Goal: Navigation & Orientation: Find specific page/section

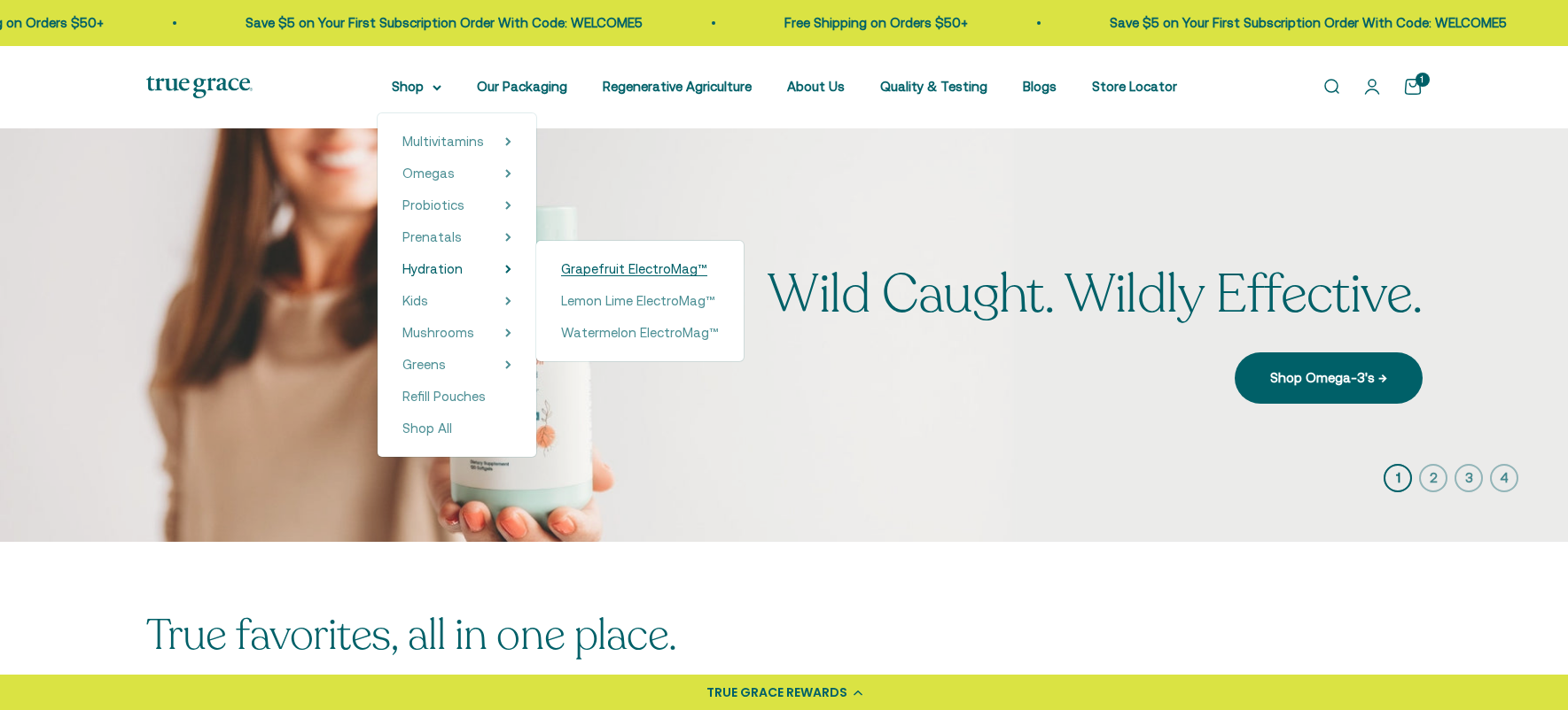
click at [579, 273] on span "Grapefruit ElectroMag™" at bounding box center [633, 268] width 146 height 15
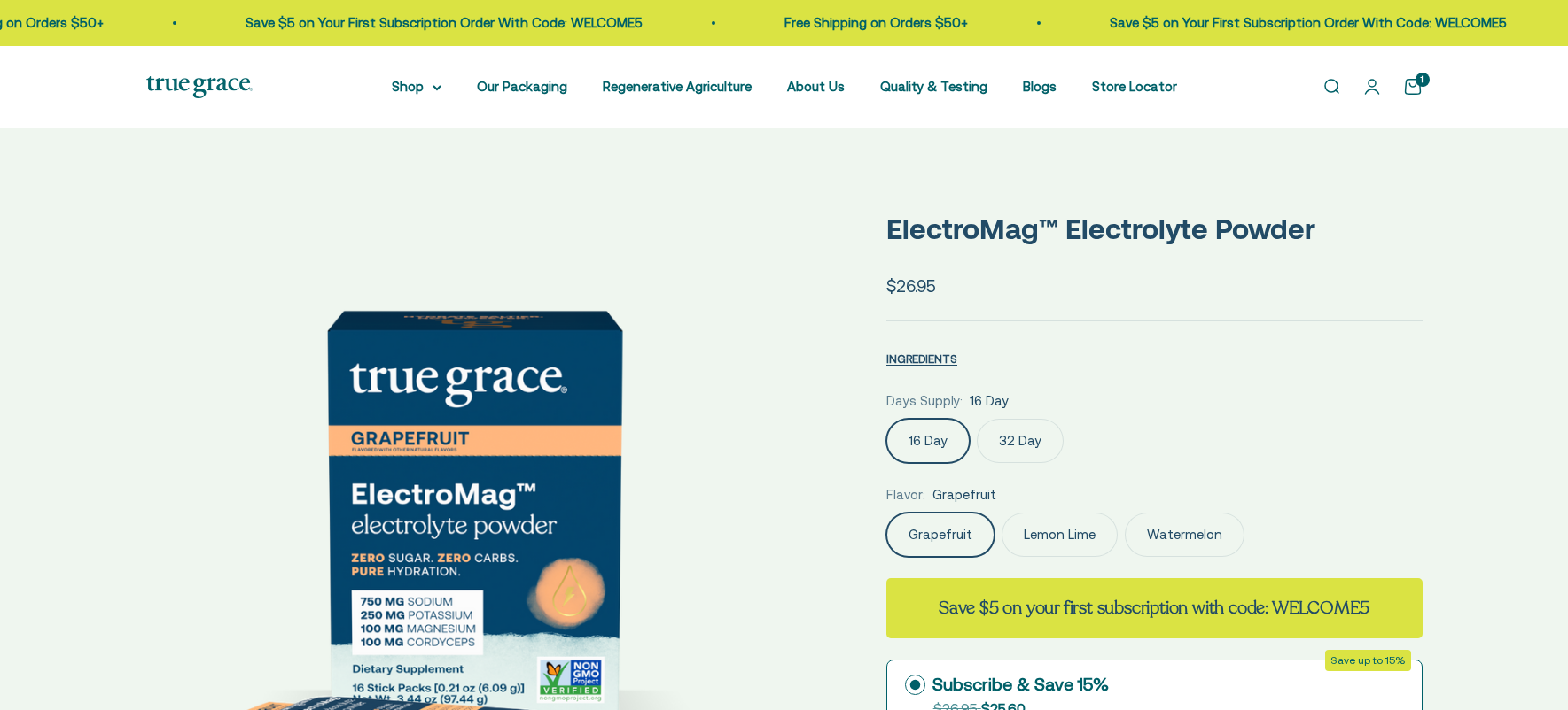
select select "3"
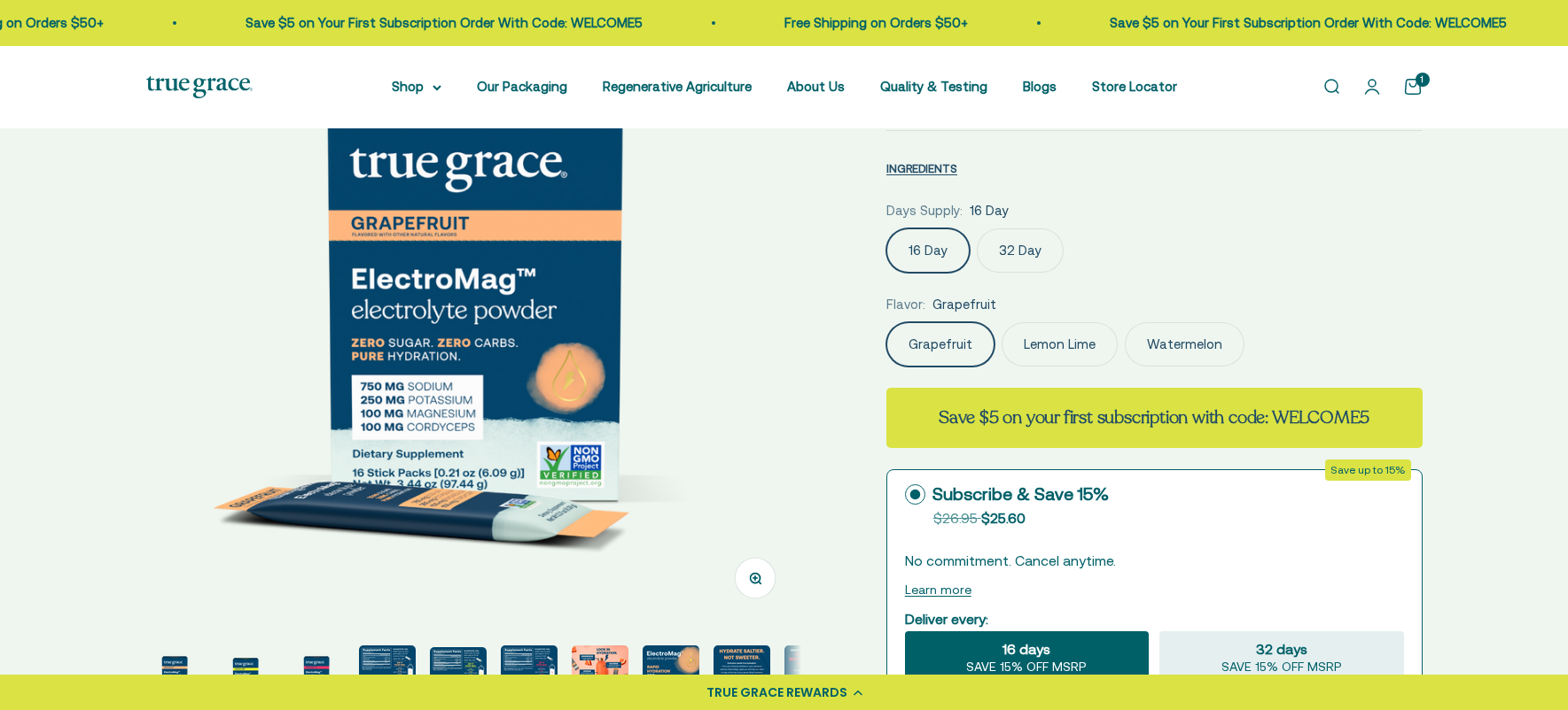
scroll to position [216, 0]
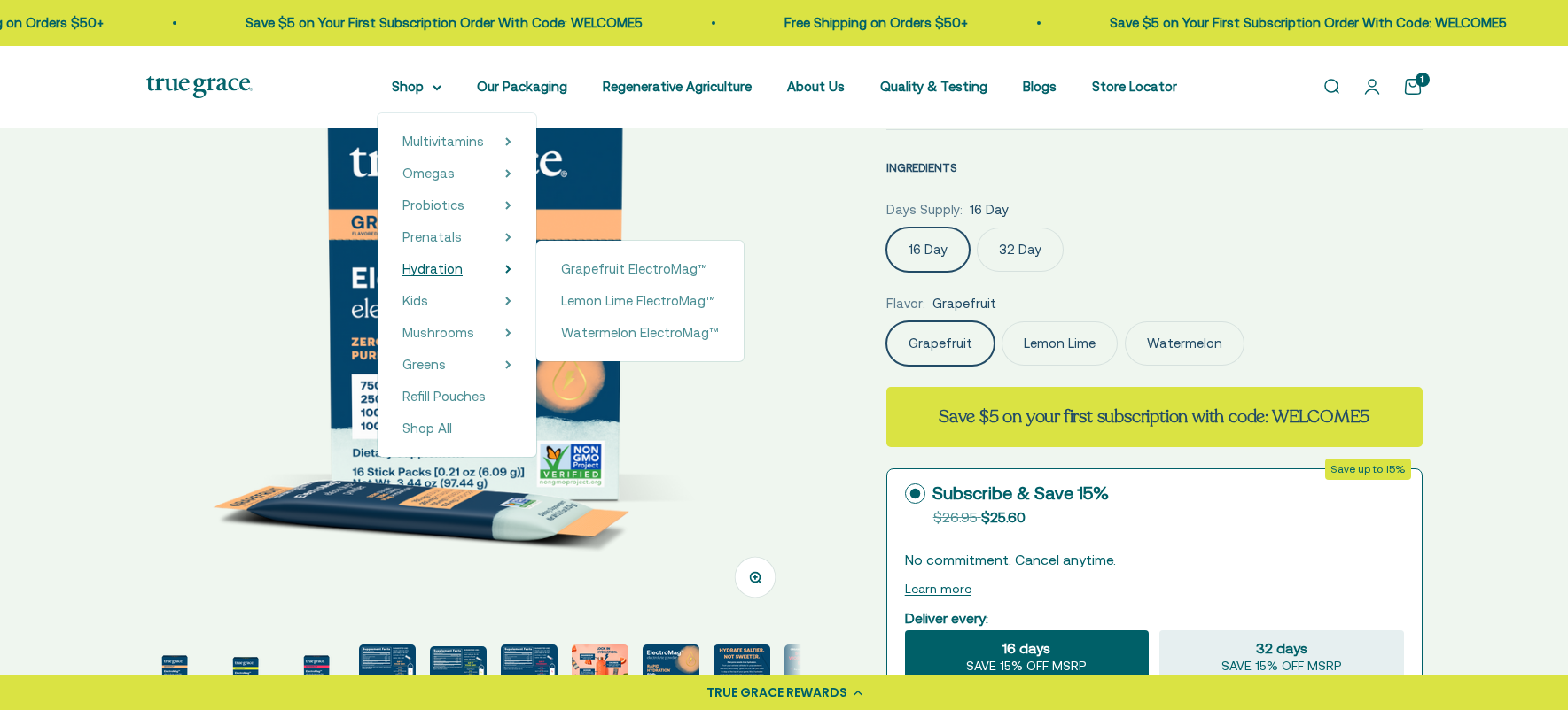
click at [438, 270] on span "Hydration" at bounding box center [432, 268] width 60 height 15
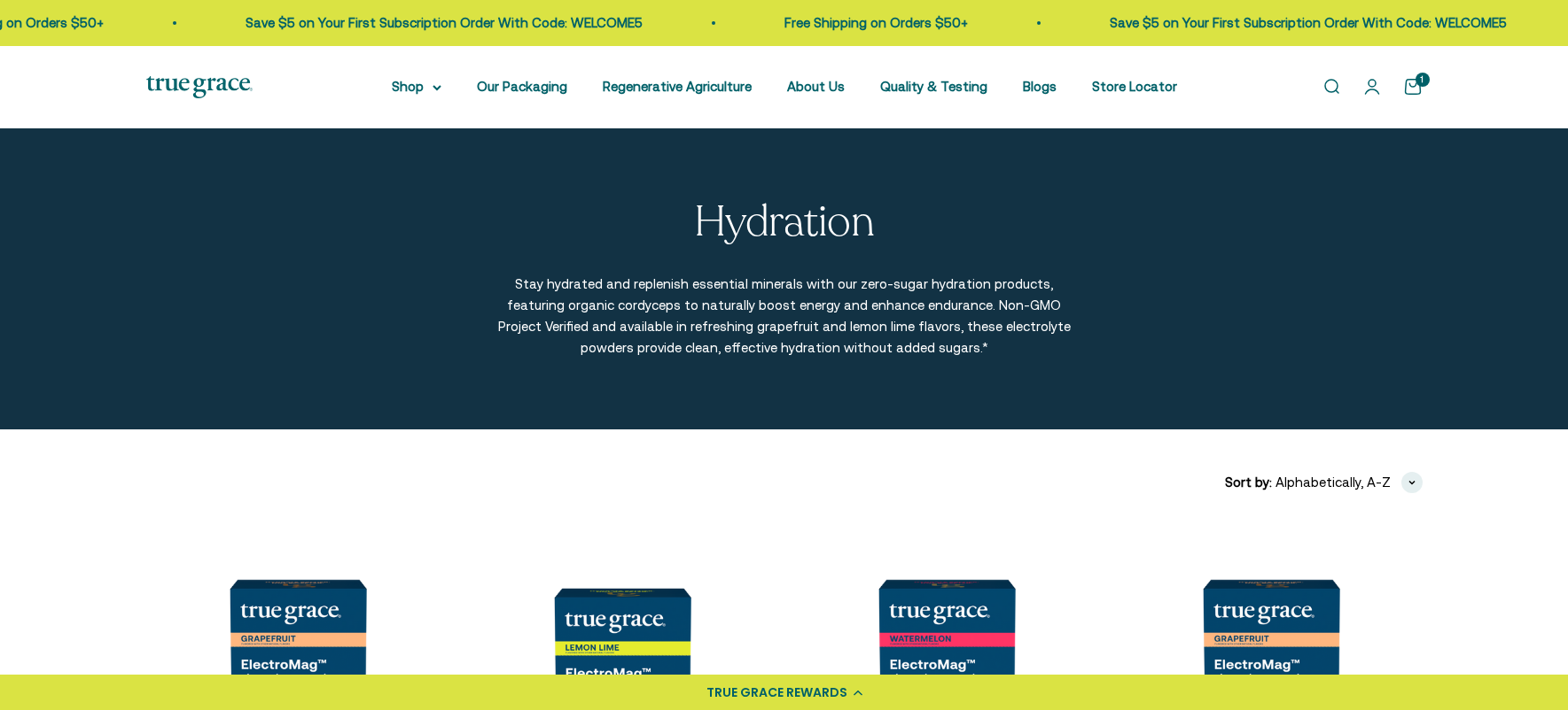
click at [197, 83] on img at bounding box center [199, 87] width 107 height 23
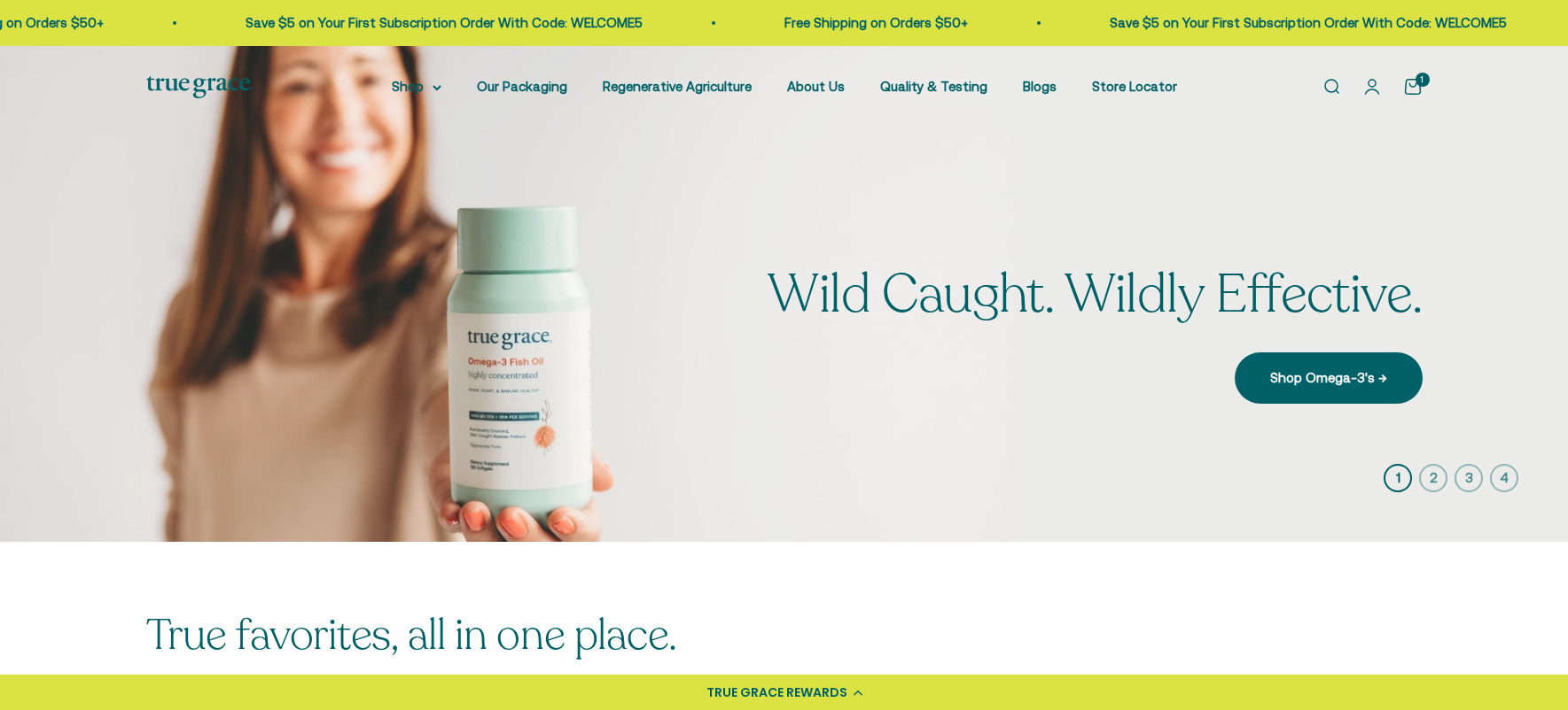
click at [1428, 476] on icon "button" at bounding box center [1433, 478] width 28 height 28
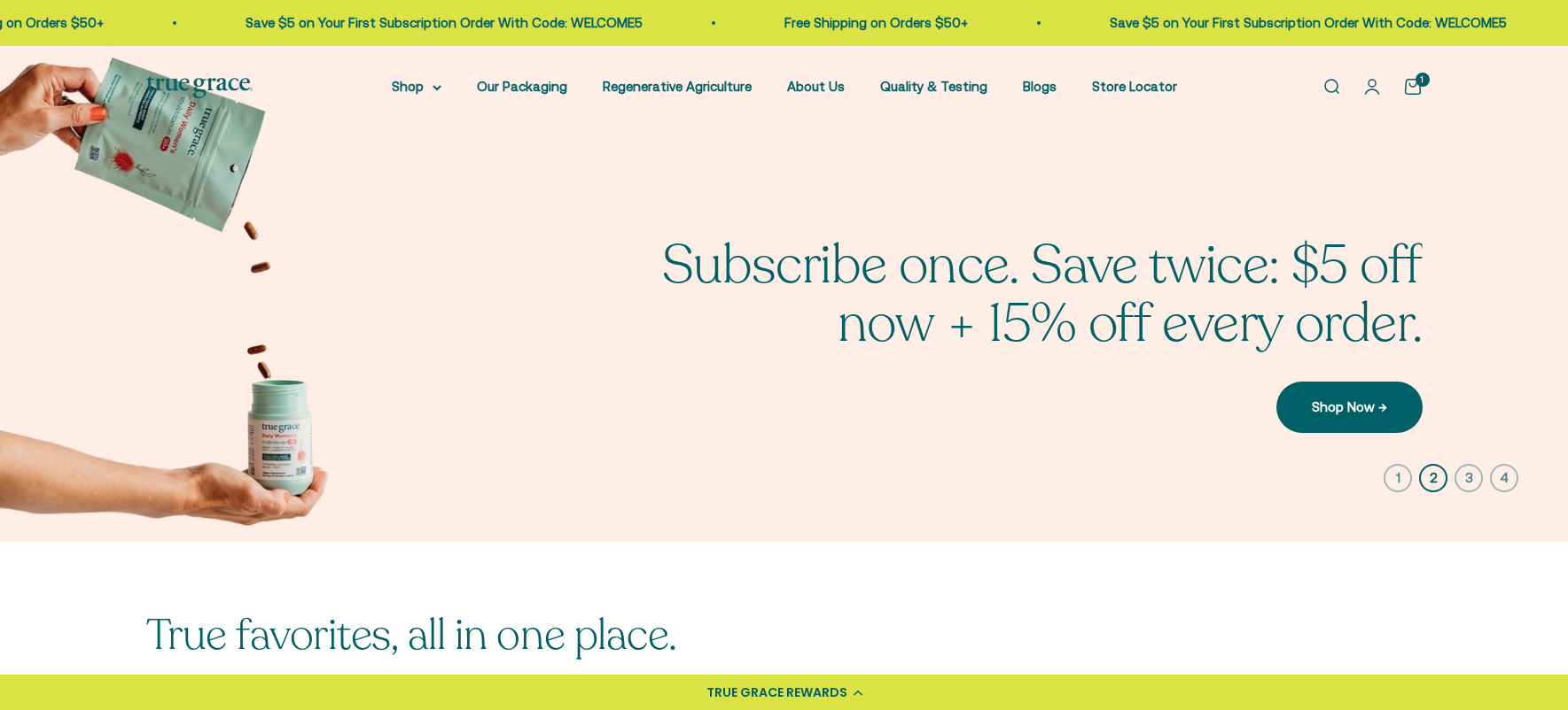
click at [1465, 474] on icon "button" at bounding box center [1468, 478] width 28 height 28
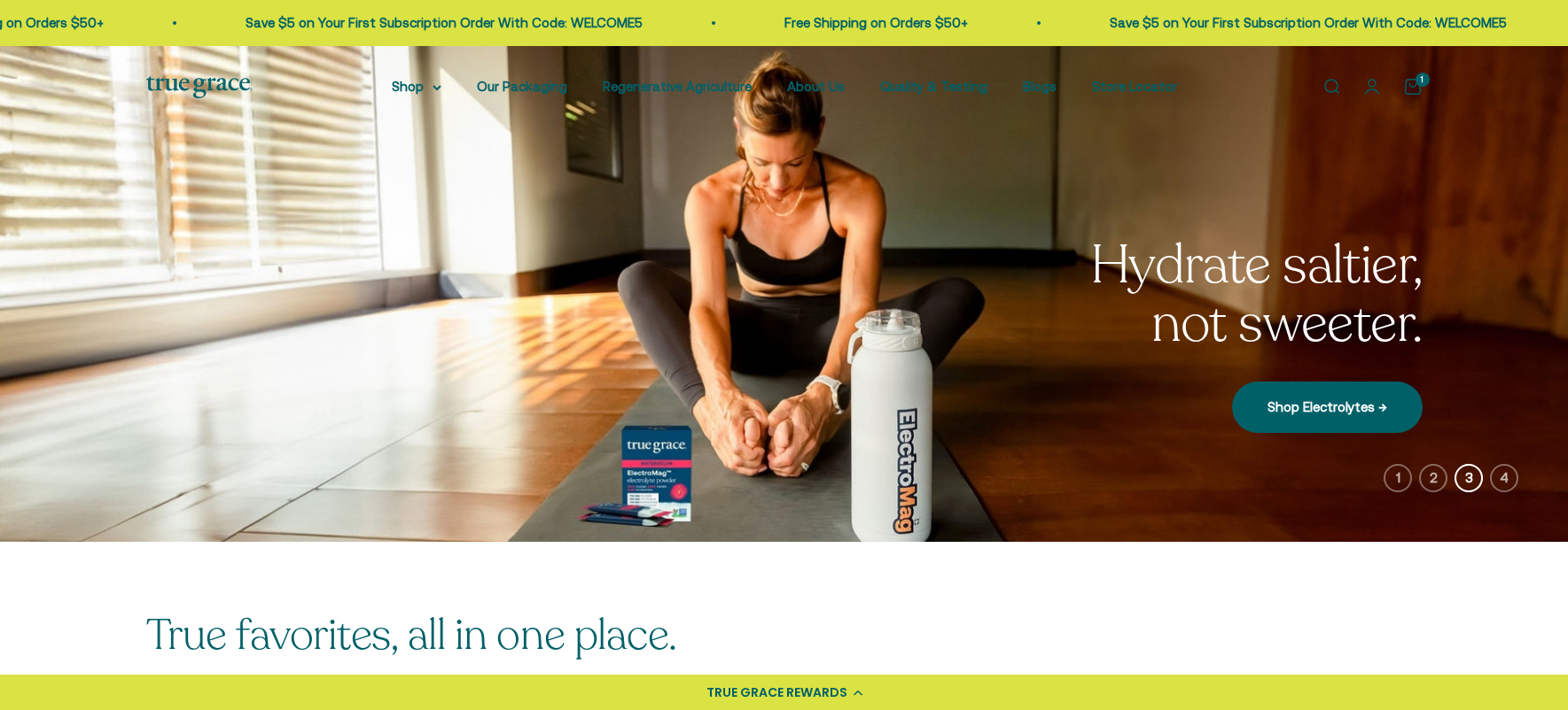
click at [1496, 475] on icon "button" at bounding box center [1503, 478] width 28 height 28
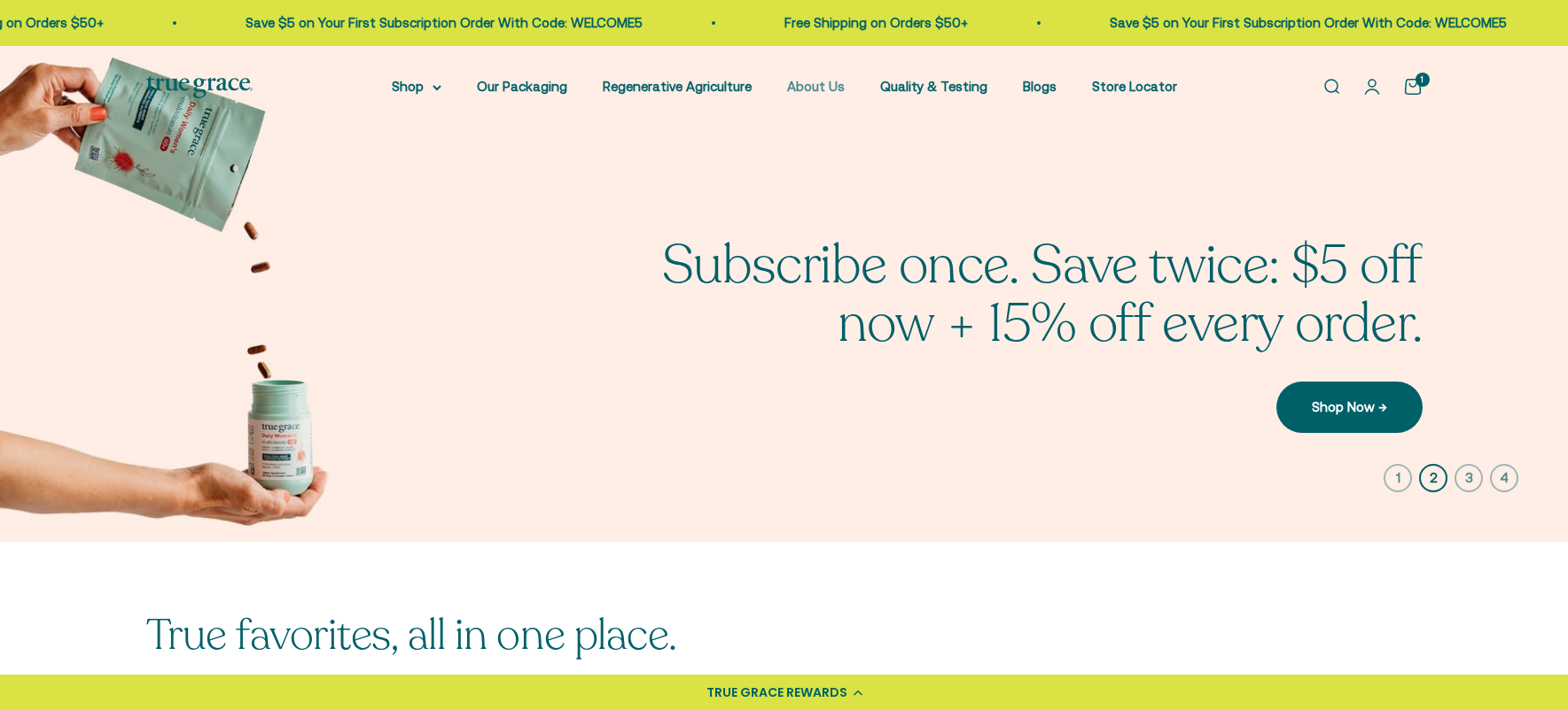
click at [814, 87] on link "About Us" at bounding box center [815, 85] width 58 height 15
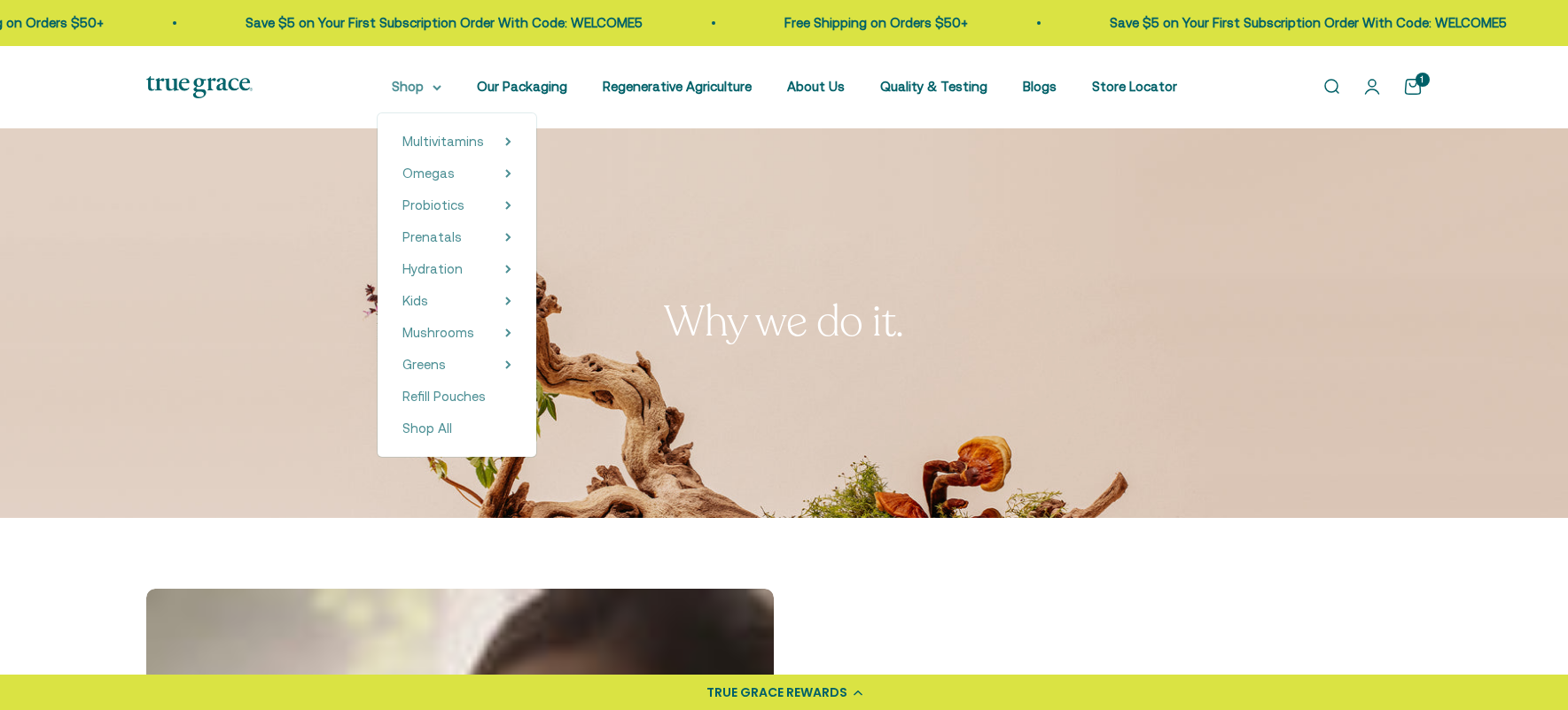
click at [418, 88] on summary "Shop" at bounding box center [416, 87] width 50 height 22
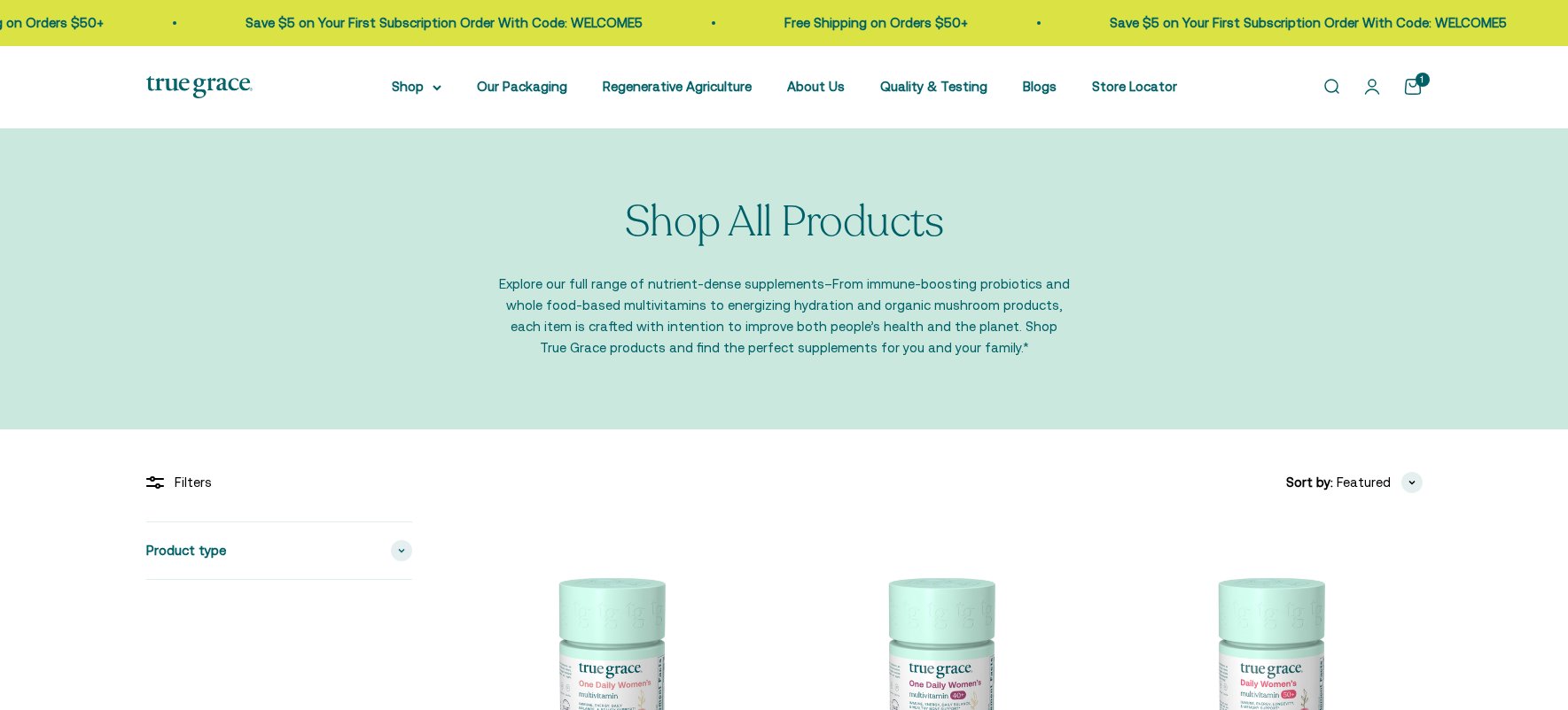
click at [201, 90] on img at bounding box center [199, 87] width 107 height 23
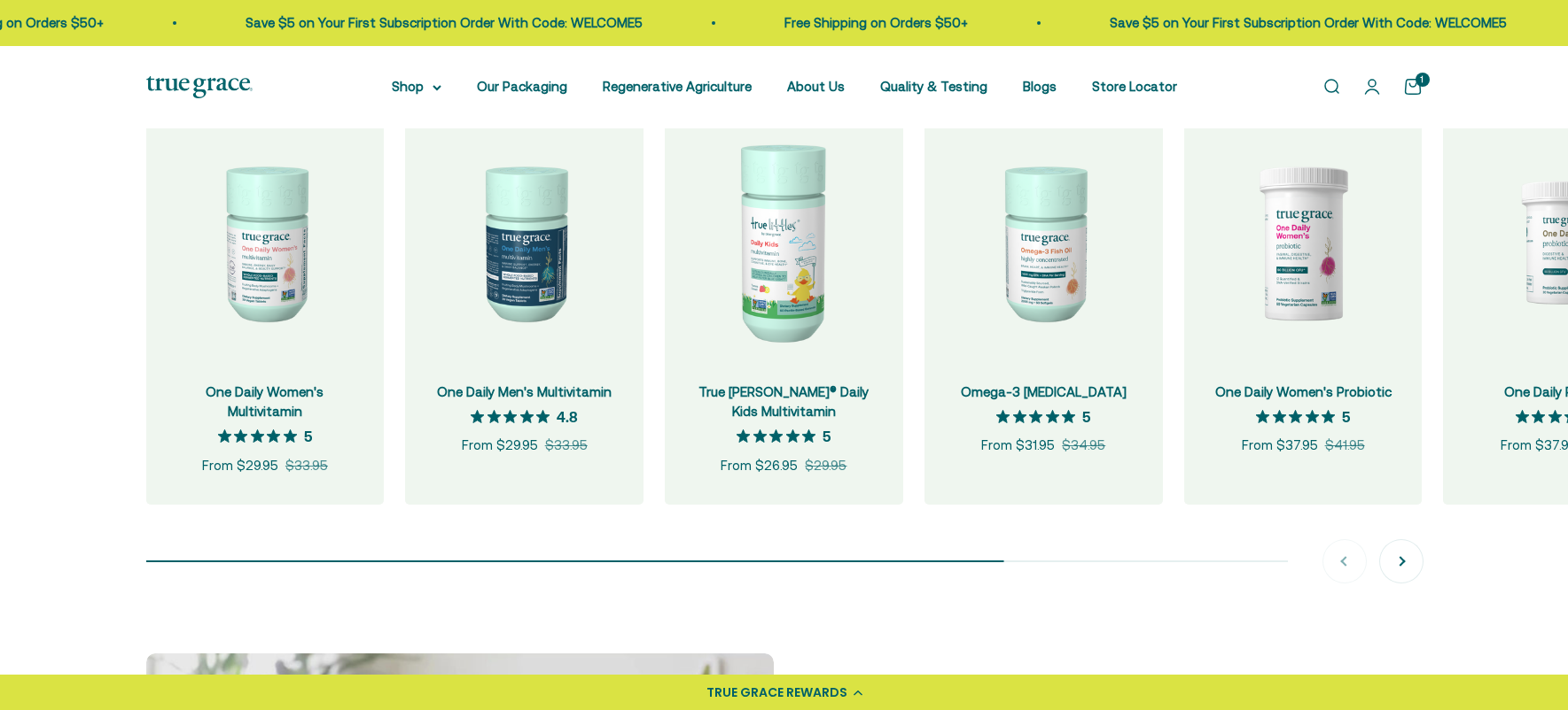
scroll to position [1893, 0]
click at [253, 265] on img at bounding box center [265, 240] width 238 height 238
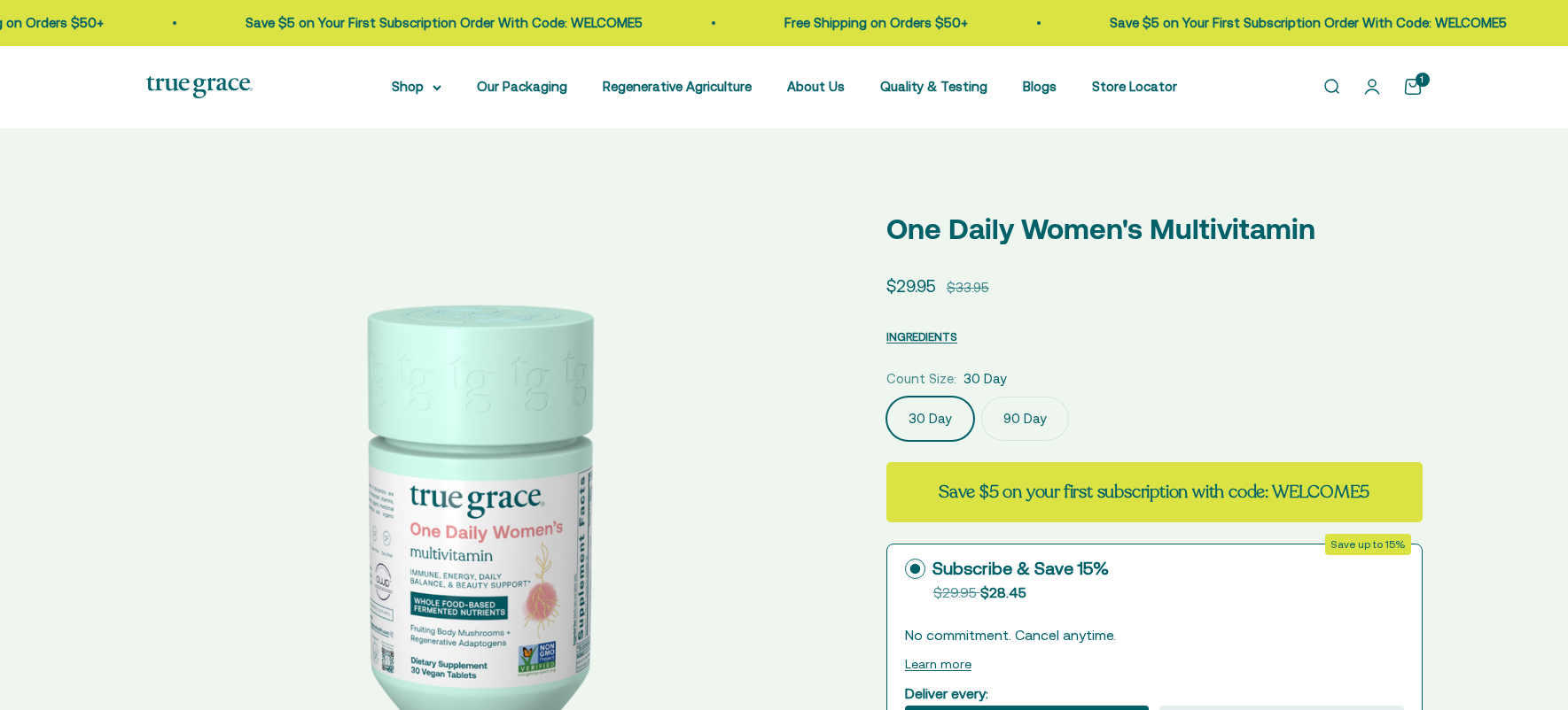
select select "3"
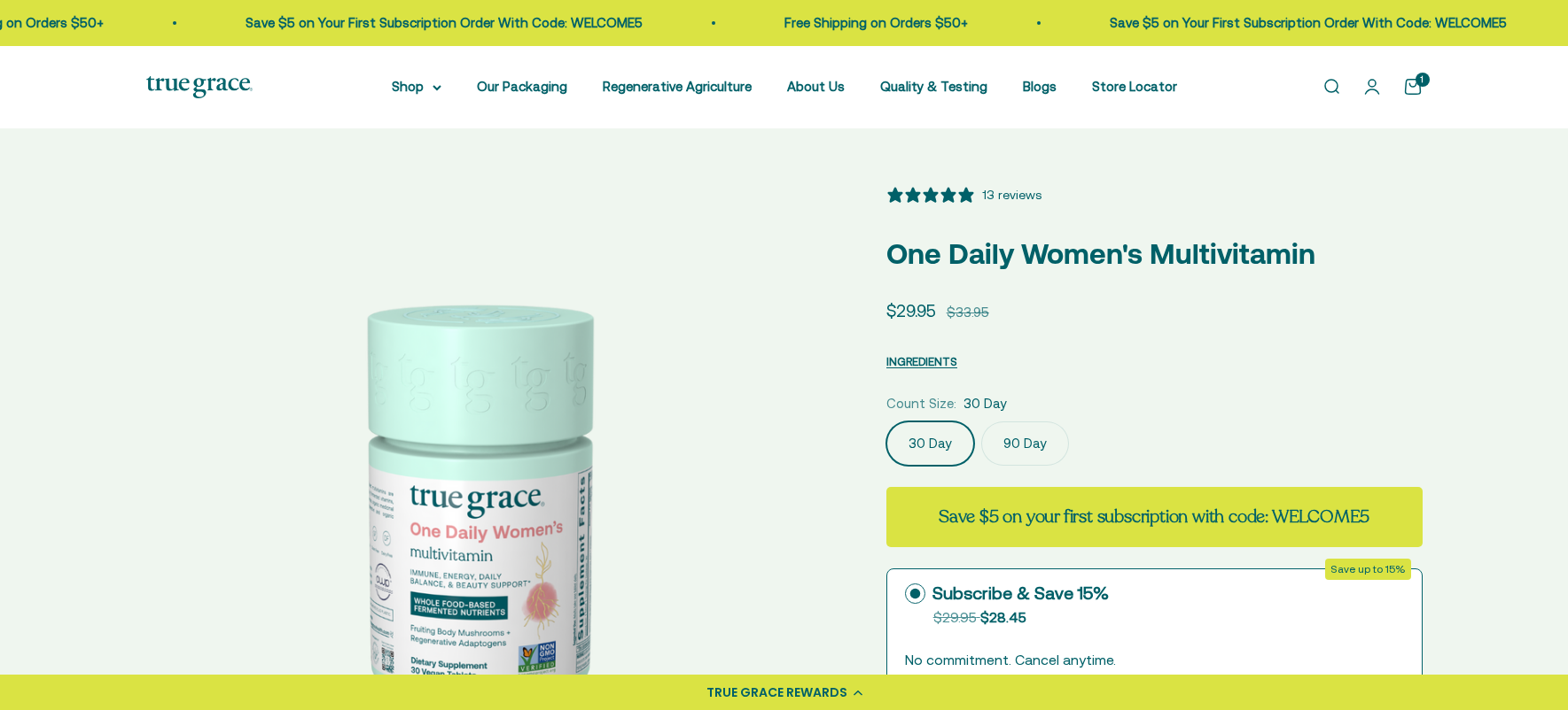
click at [966, 191] on icon "5 stars, 13 ratings" at bounding box center [965, 194] width 15 height 15
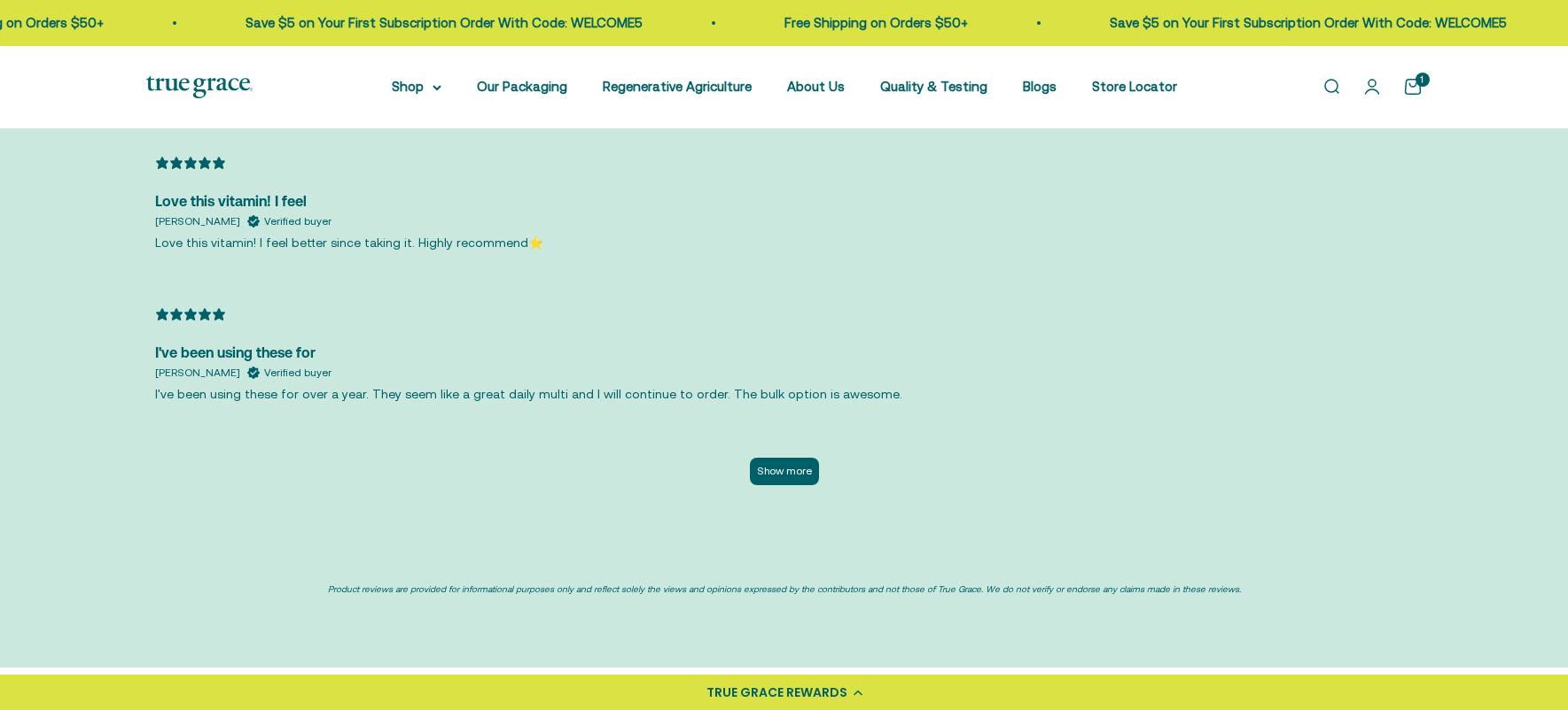
scroll to position [4057, 0]
click at [784, 474] on button "Show more" at bounding box center [784, 471] width 70 height 27
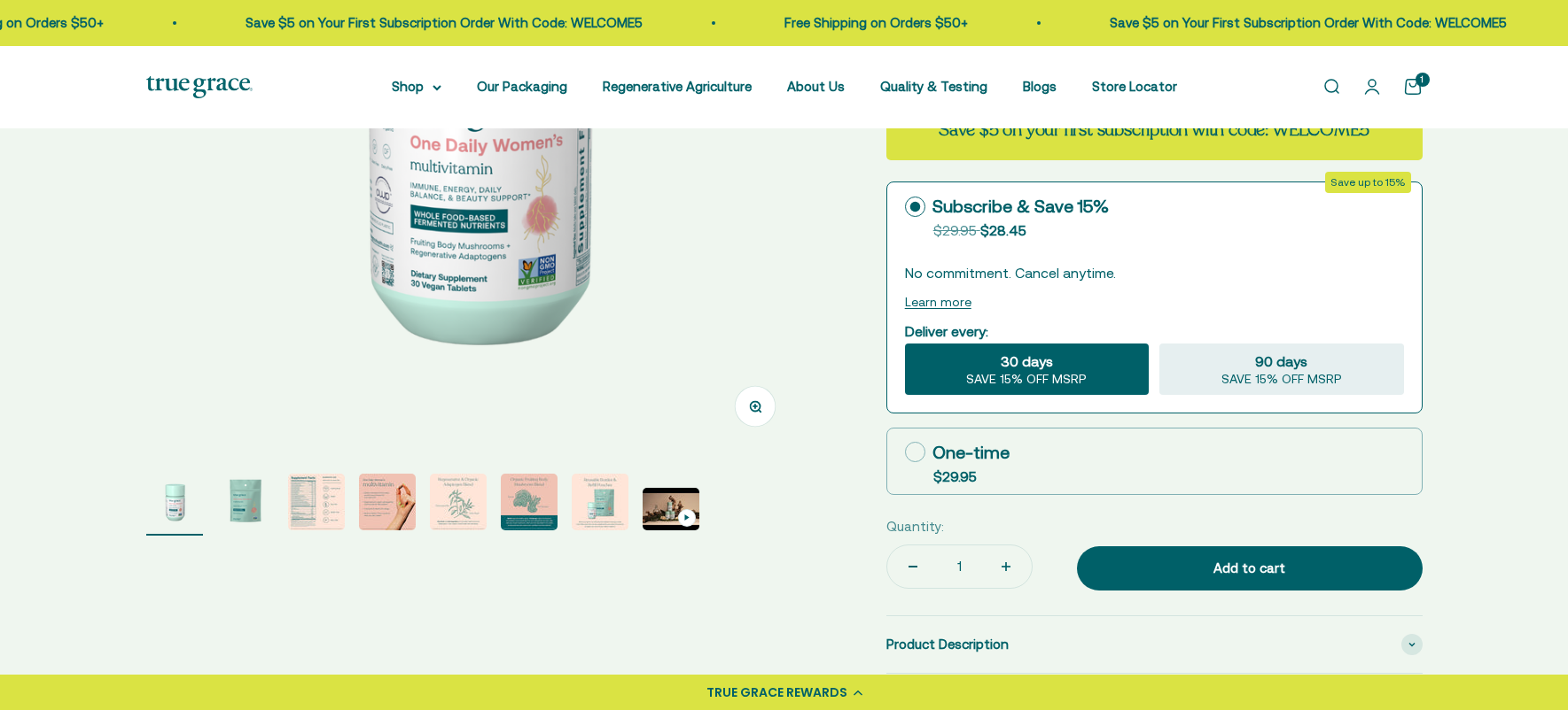
scroll to position [0, 0]
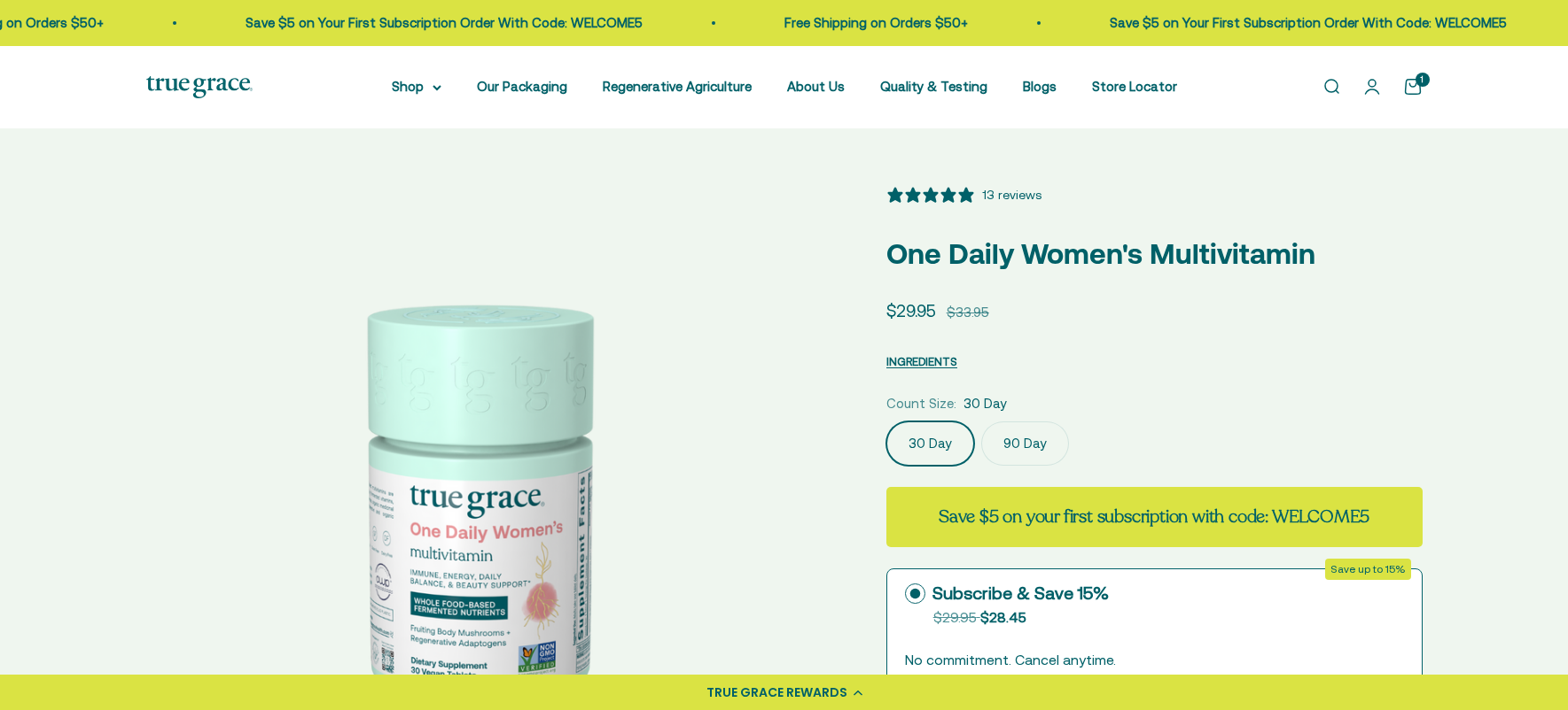
click at [172, 84] on img at bounding box center [199, 87] width 107 height 23
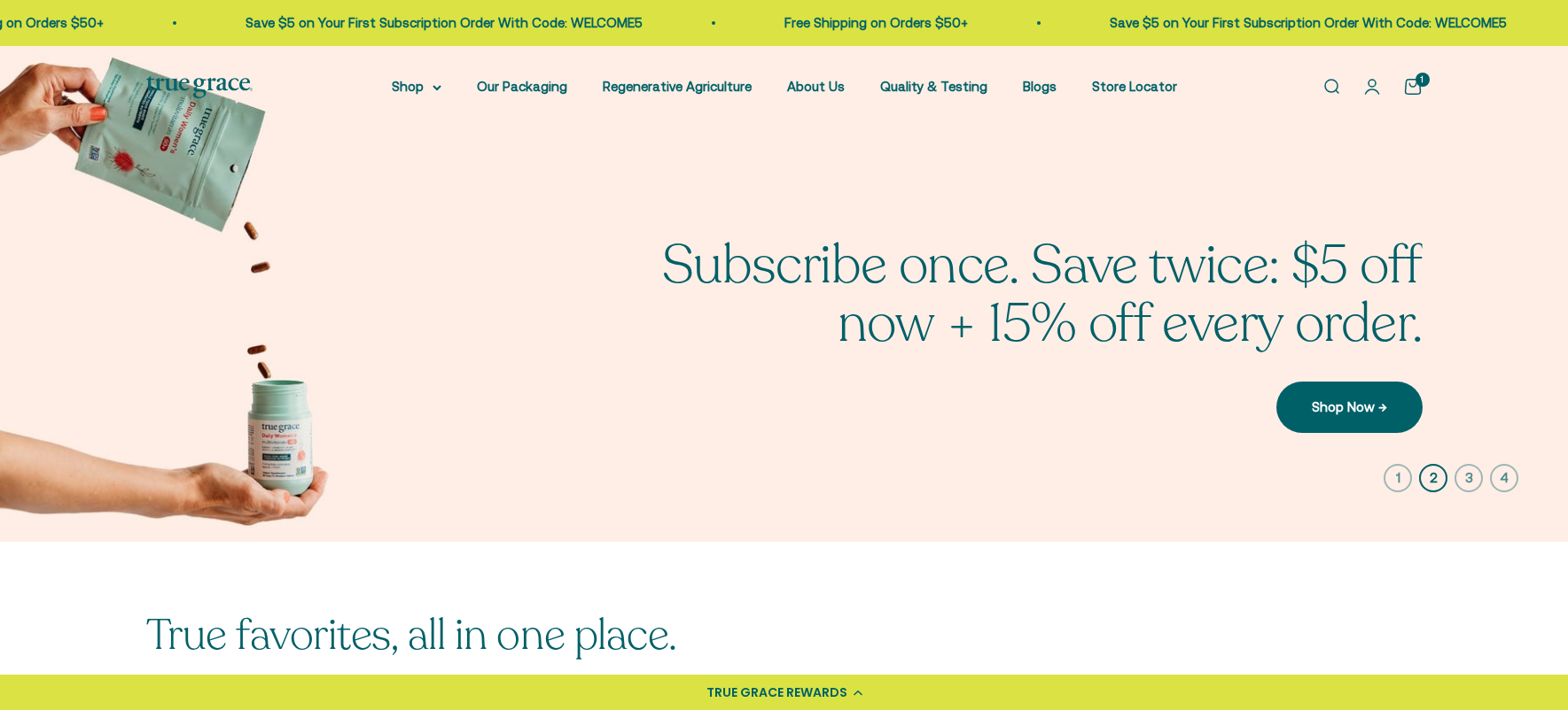
click at [1435, 479] on icon "button" at bounding box center [1433, 478] width 28 height 28
click at [1470, 477] on icon "button" at bounding box center [1468, 478] width 28 height 28
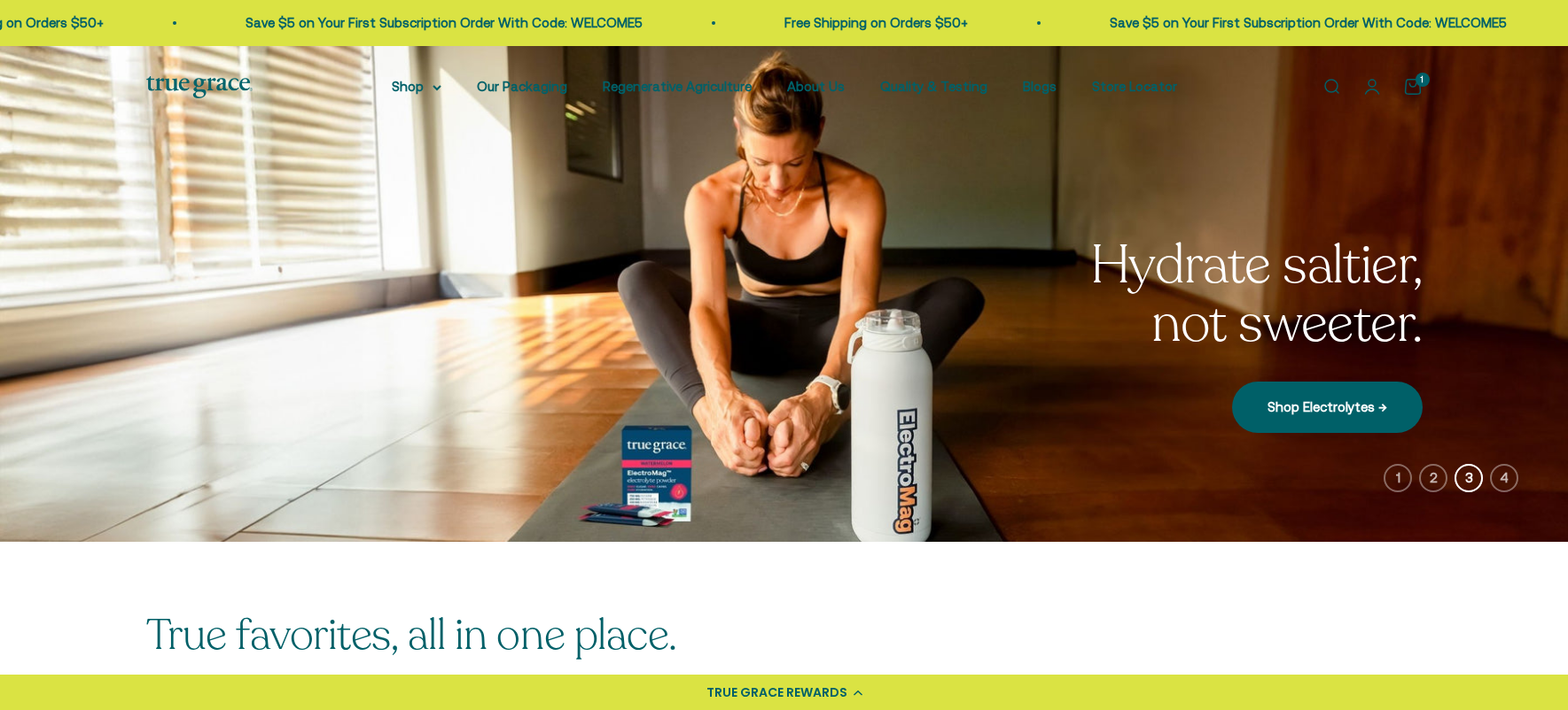
click at [1402, 477] on icon "button" at bounding box center [1397, 478] width 28 height 28
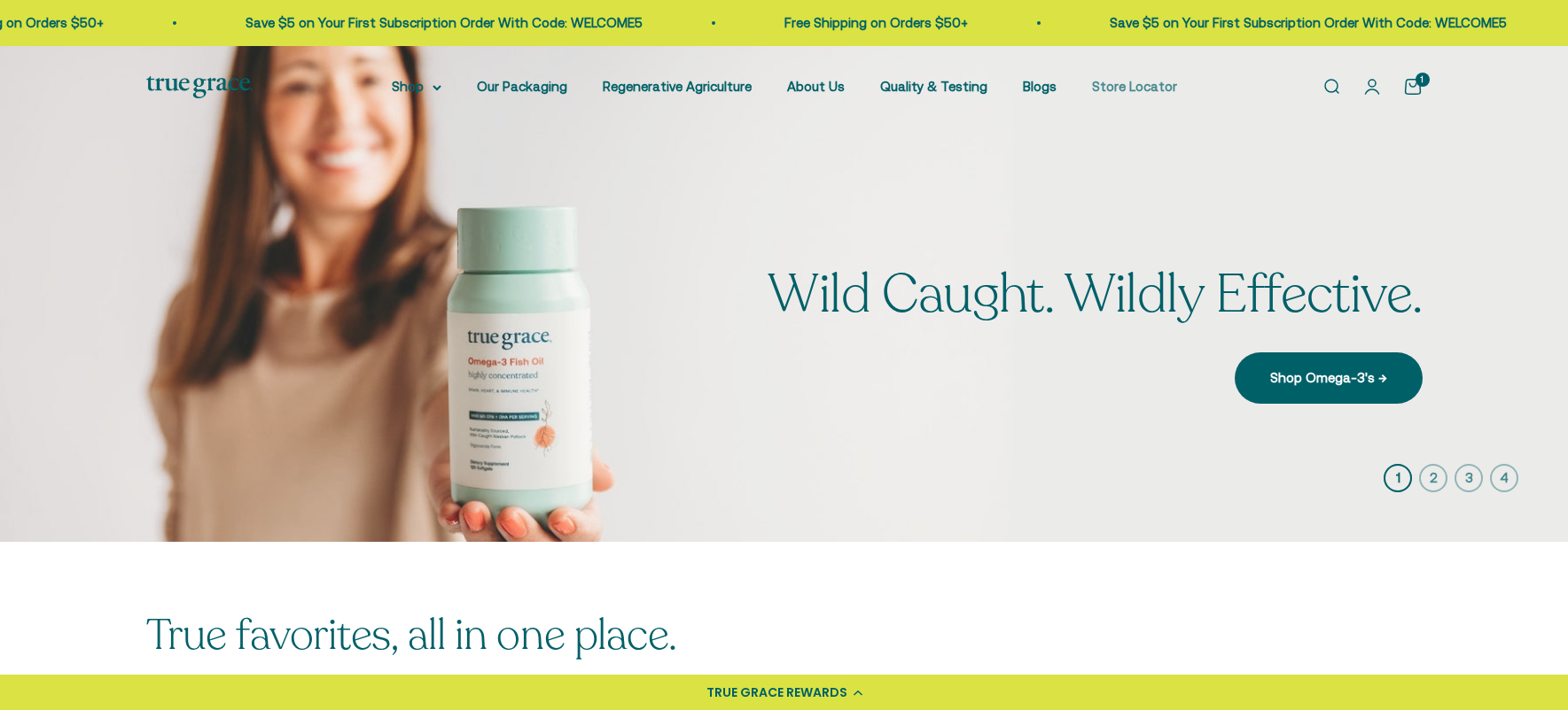
click at [1124, 86] on link "Store Locator" at bounding box center [1134, 85] width 85 height 15
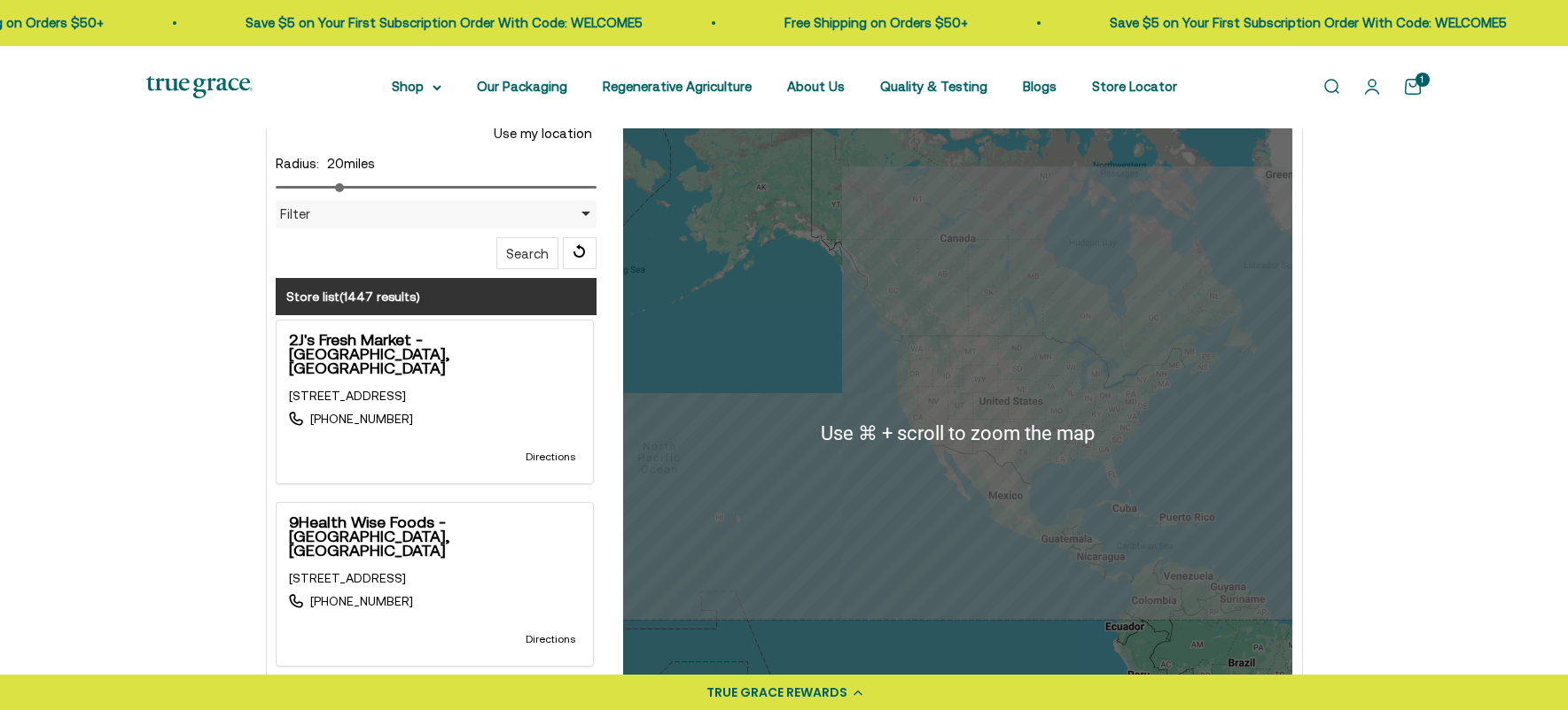
scroll to position [478, 0]
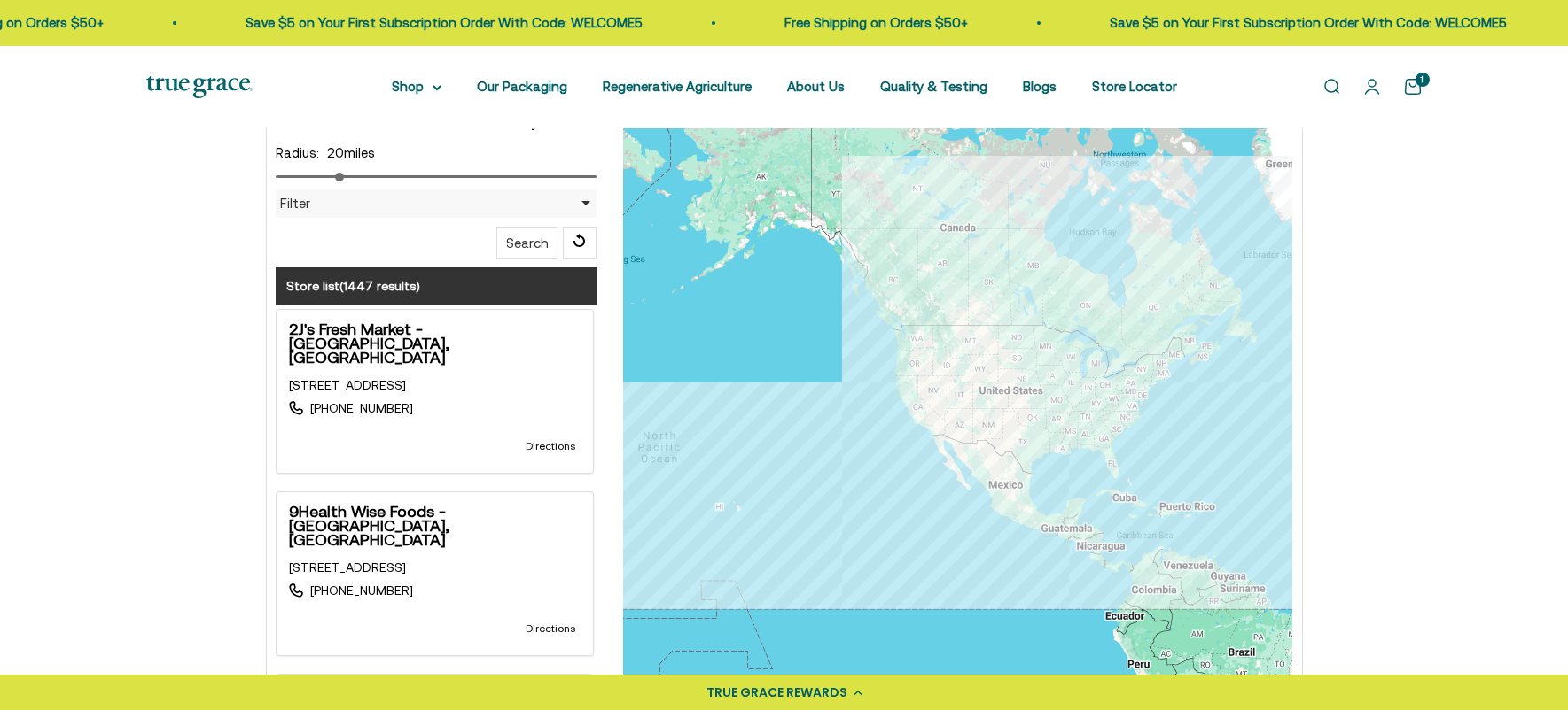
click at [917, 379] on div at bounding box center [957, 422] width 669 height 708
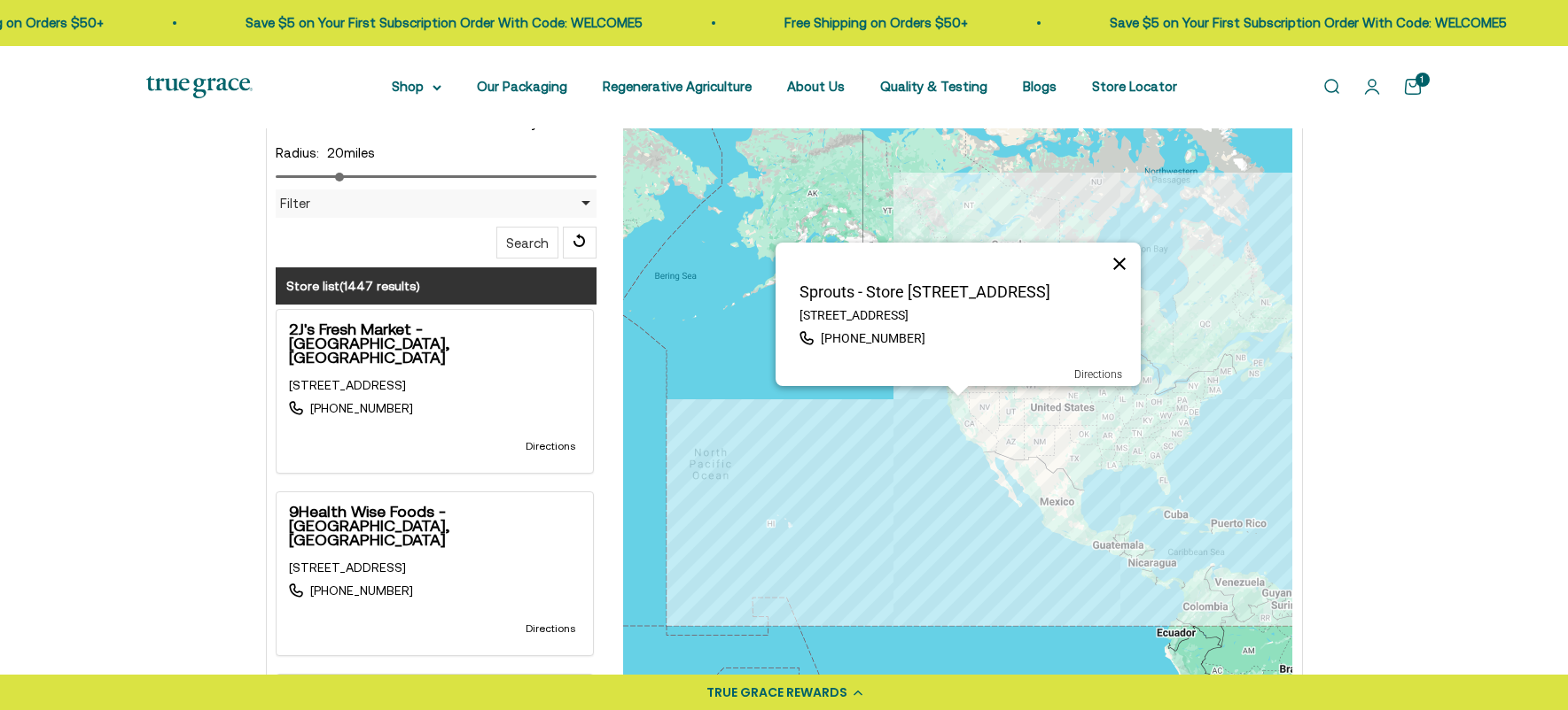
click at [1121, 261] on button "Close" at bounding box center [1118, 263] width 42 height 42
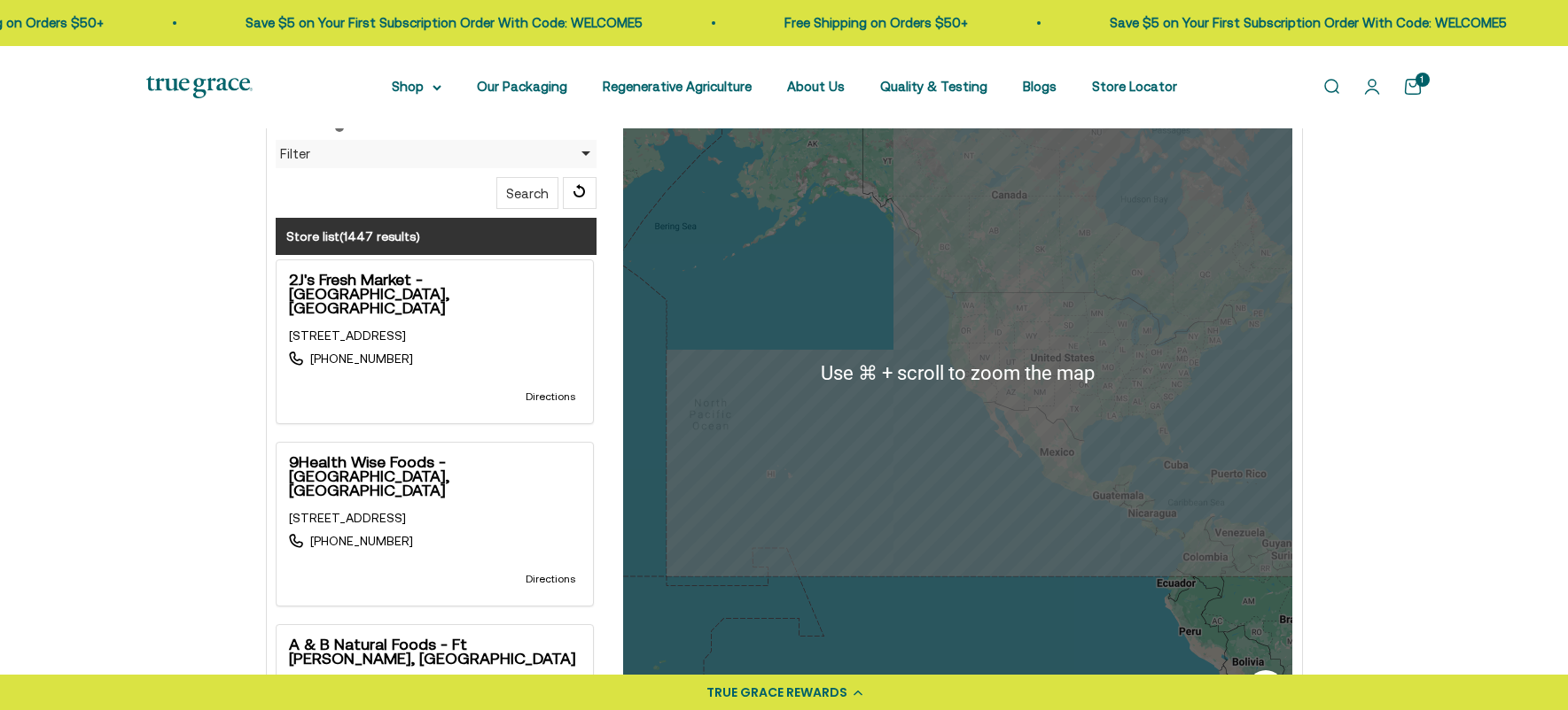
scroll to position [537, 0]
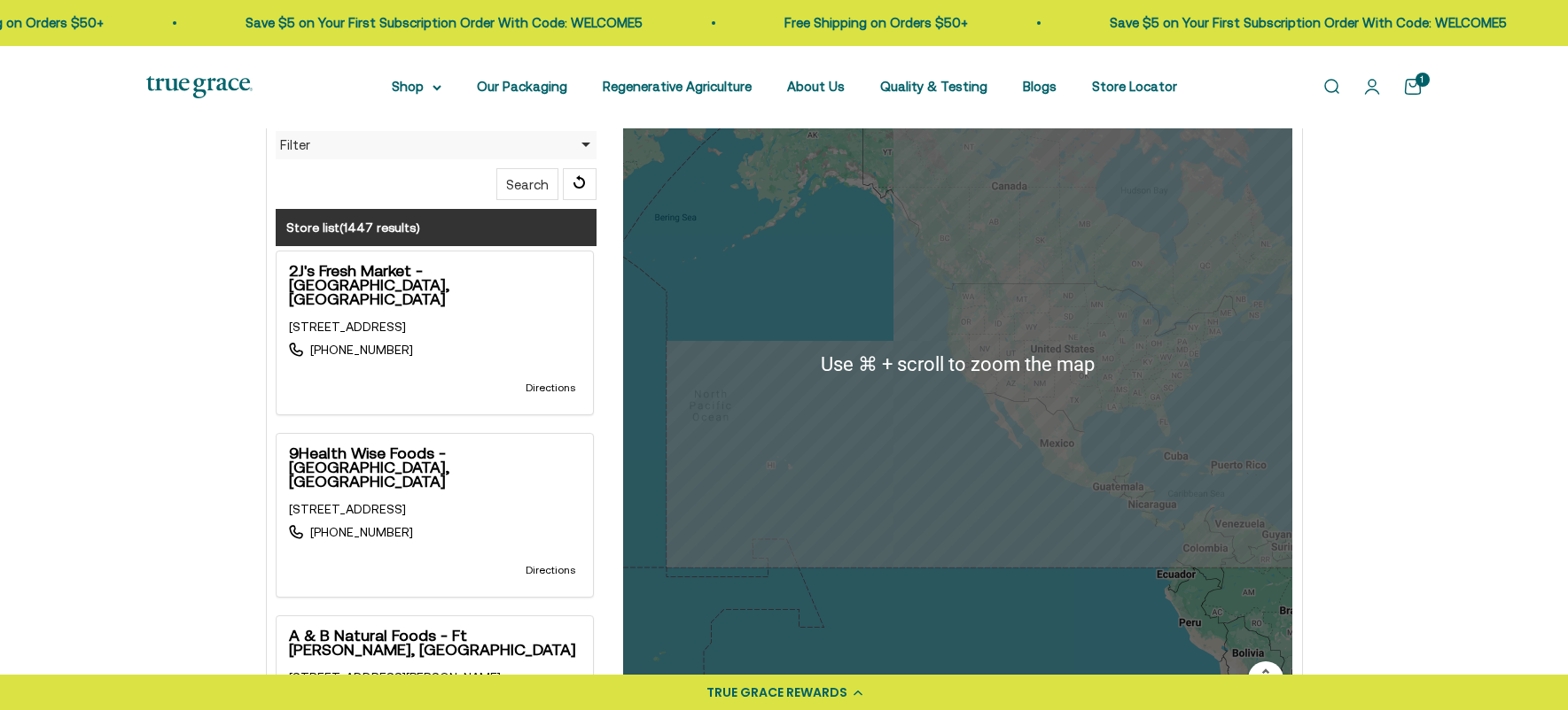
click at [901, 397] on div at bounding box center [957, 363] width 669 height 708
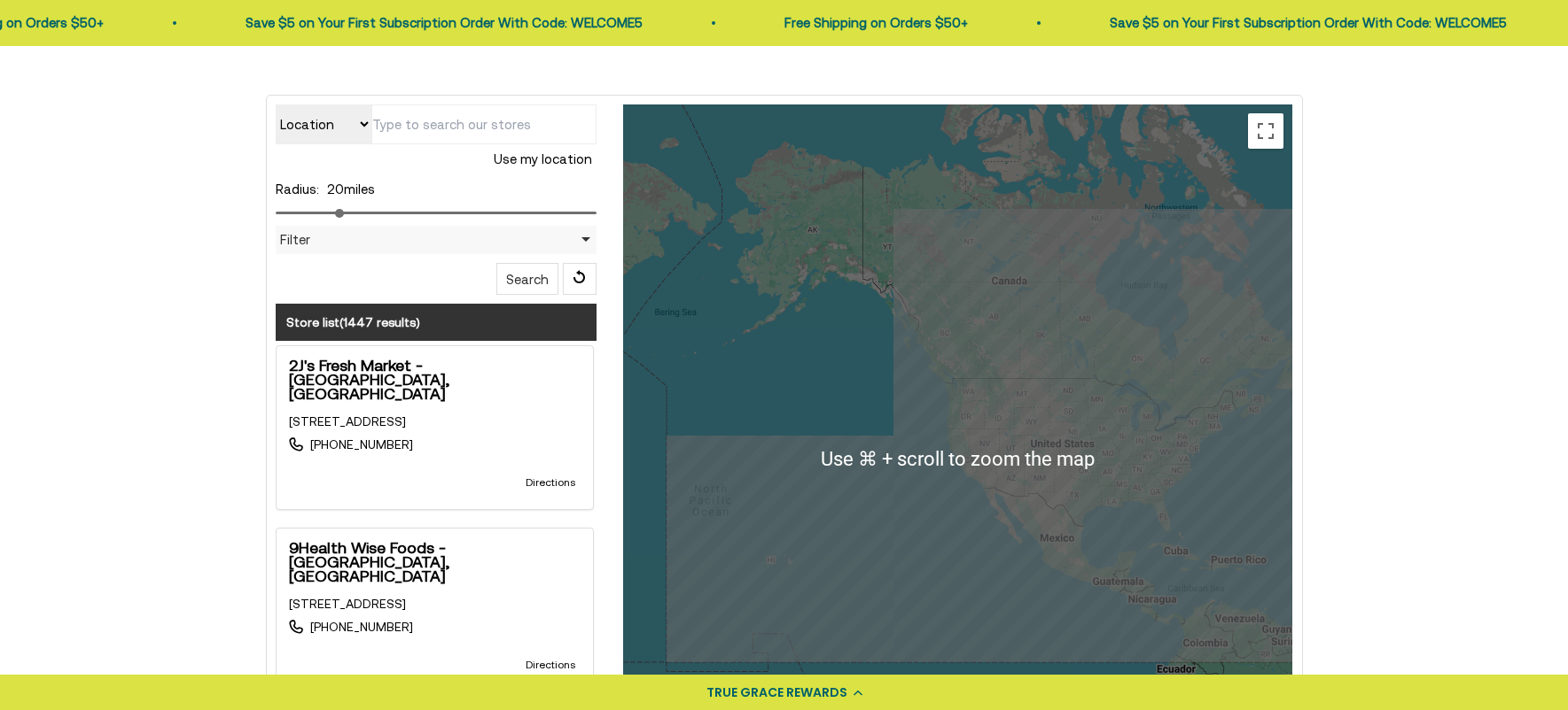
scroll to position [439, 0]
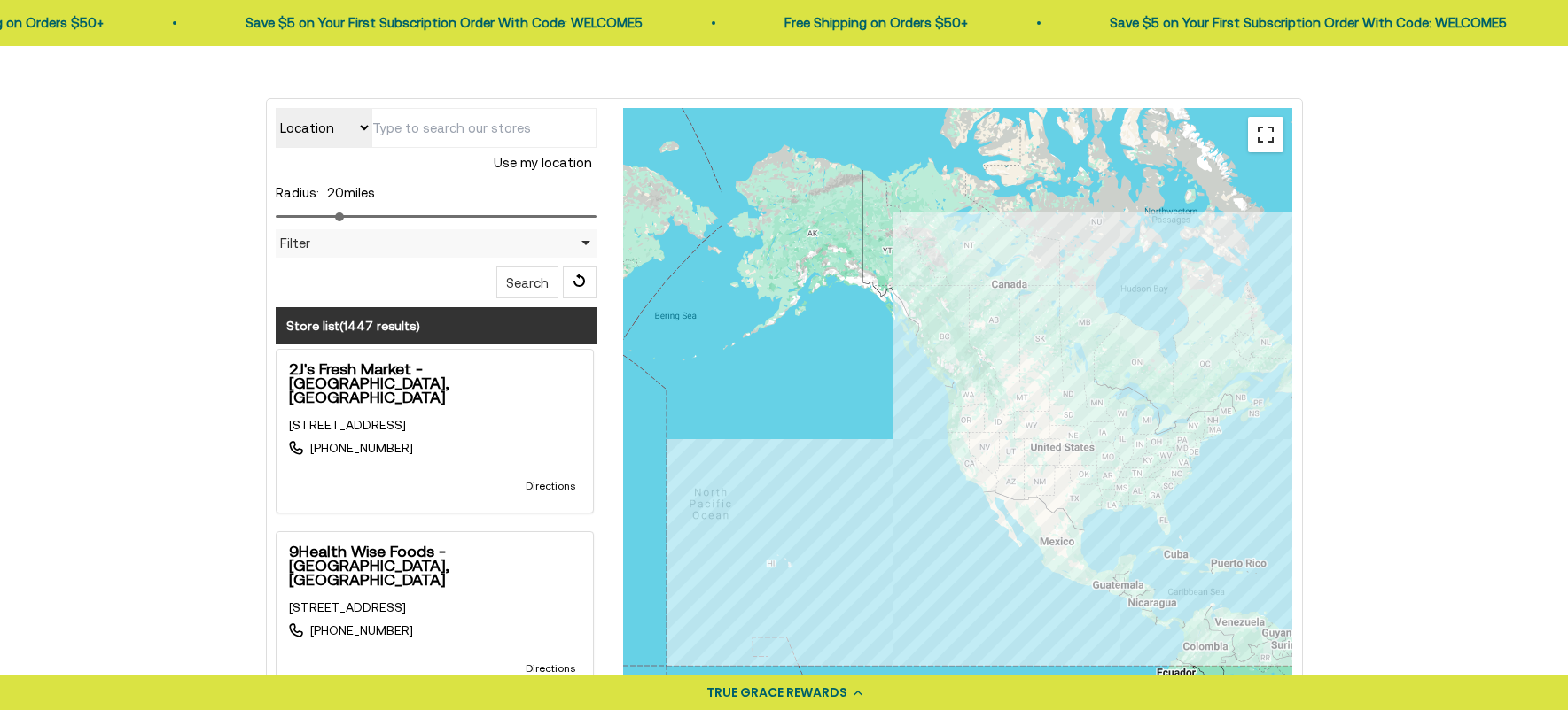
click at [1265, 139] on button "Toggle fullscreen view" at bounding box center [1265, 134] width 35 height 35
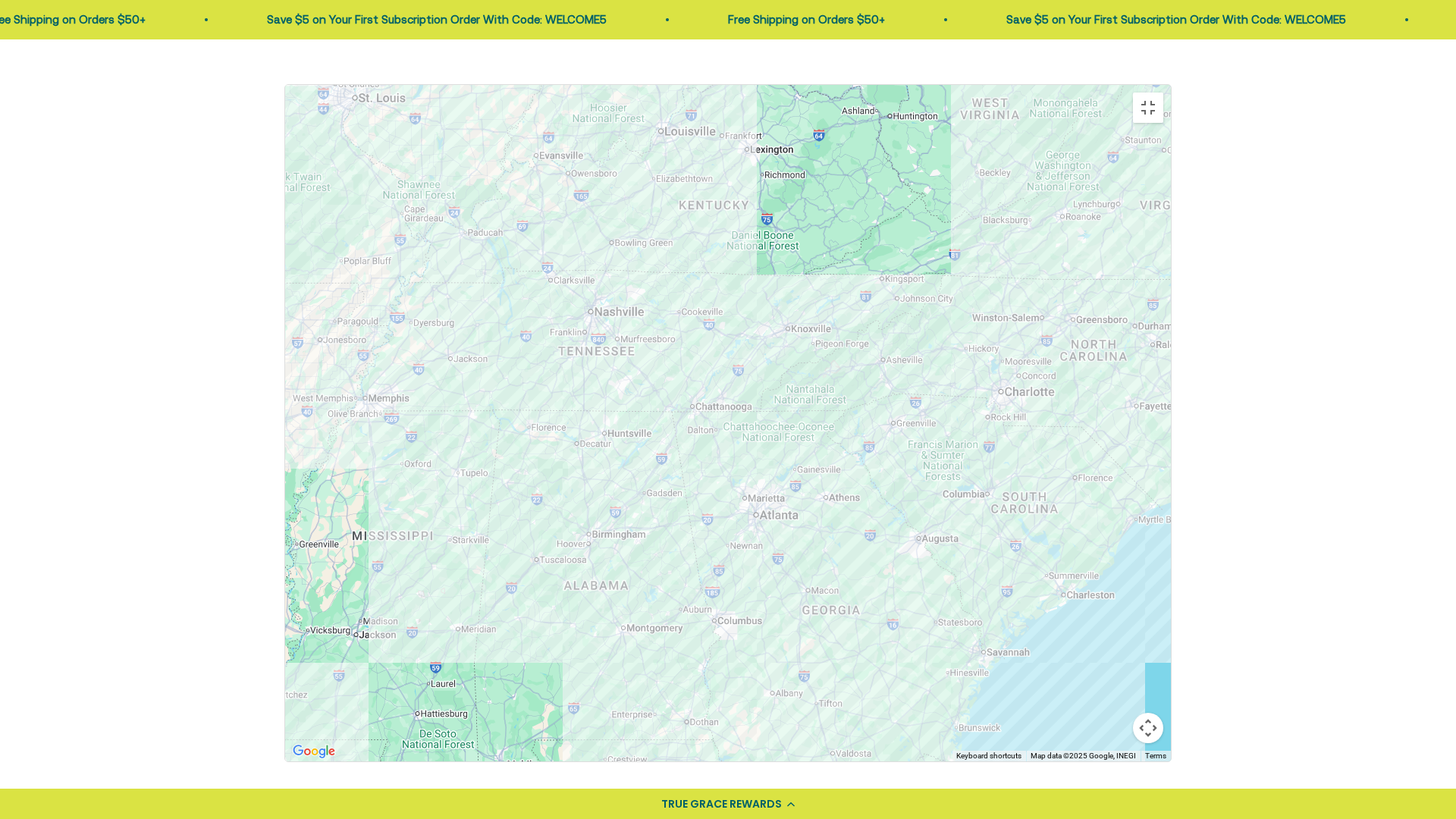
drag, startPoint x: 632, startPoint y: 328, endPoint x: 897, endPoint y: 454, distance: 293.4
click at [897, 454] on div at bounding box center [728, 422] width 886 height 676
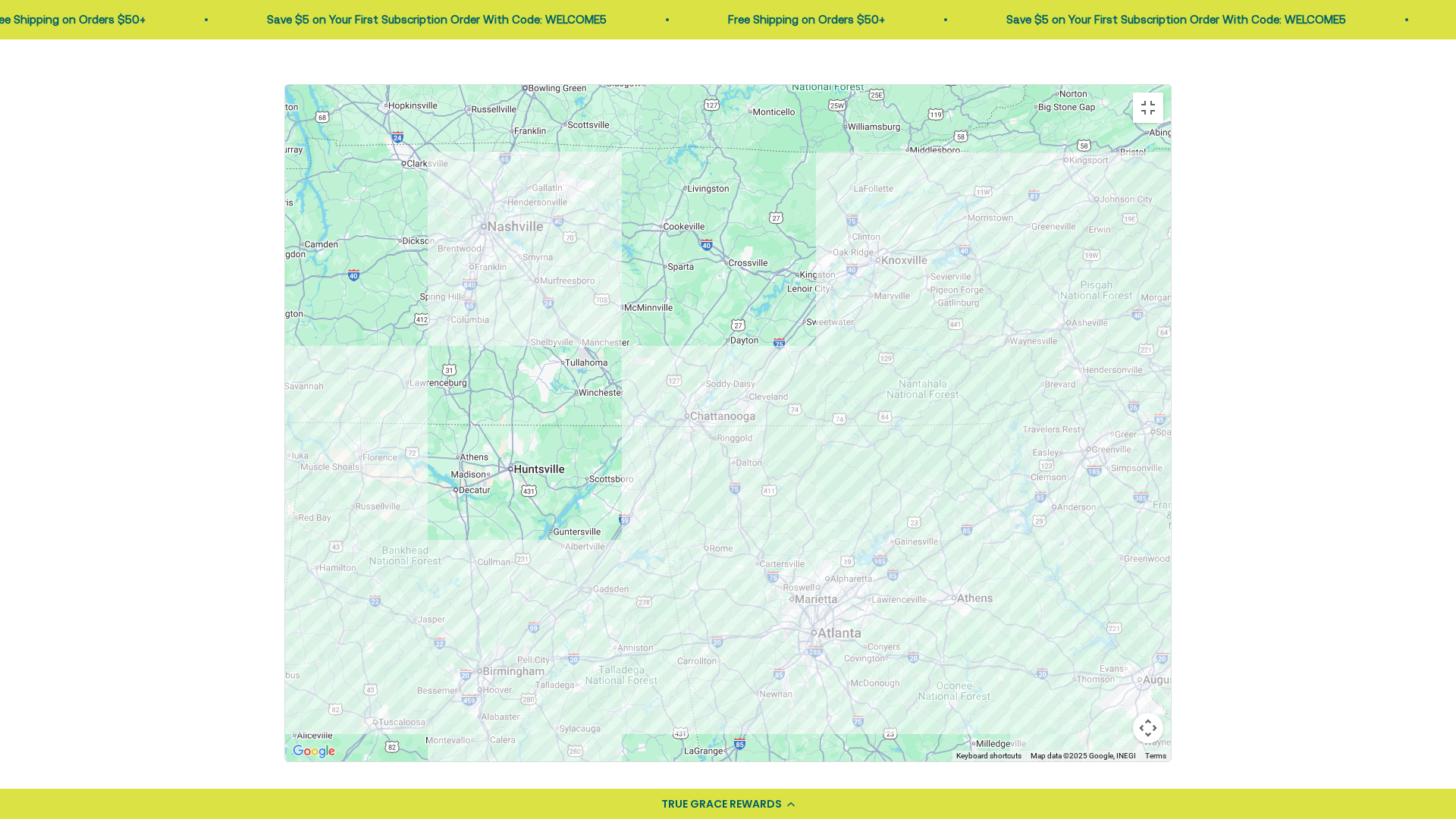
click at [702, 392] on div at bounding box center [728, 422] width 886 height 676
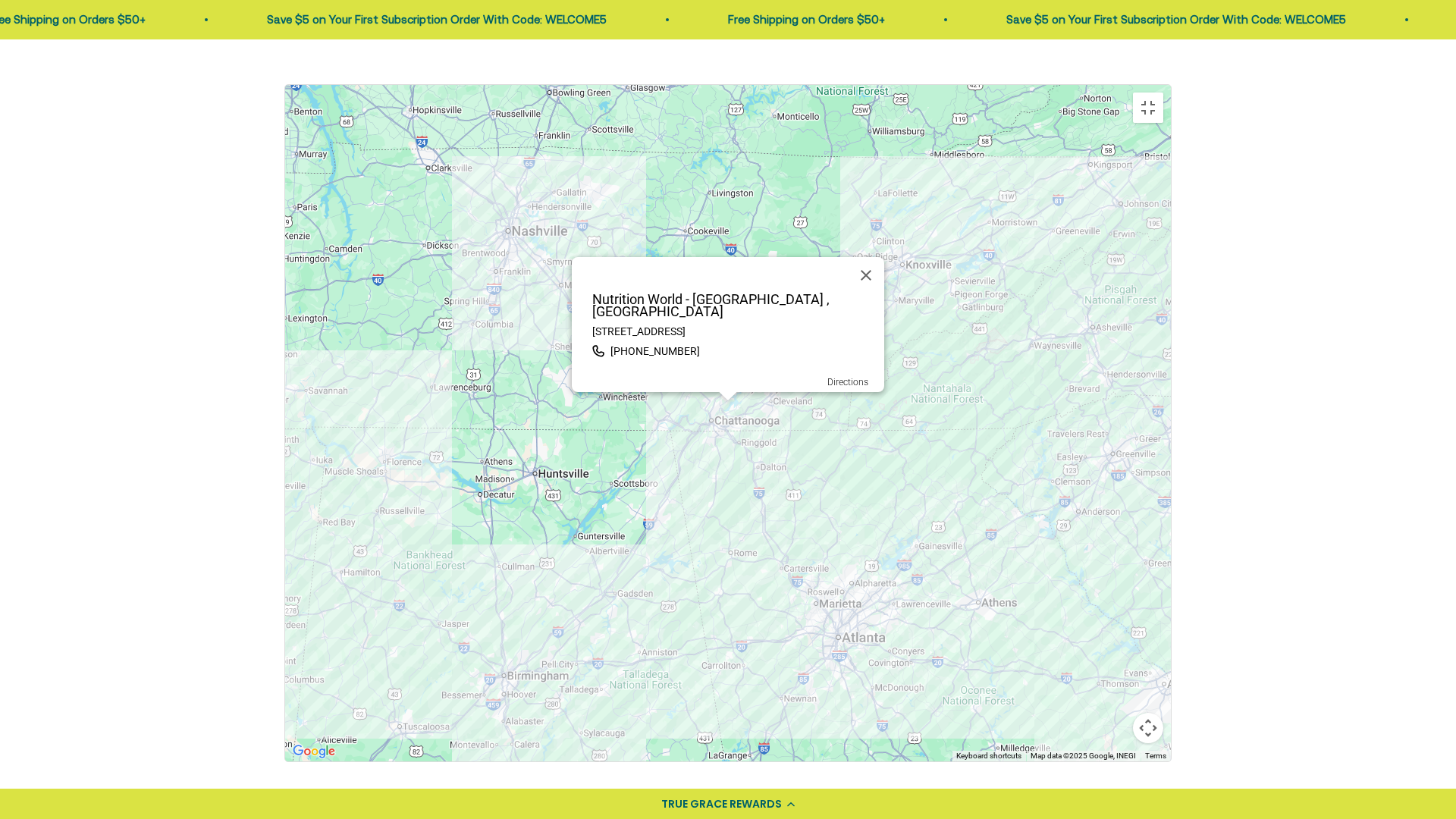
click at [690, 298] on p "Nutrition World - [GEOGRAPHIC_DATA] , [GEOGRAPHIC_DATA]" at bounding box center [733, 305] width 304 height 24
click at [866, 274] on button "Close" at bounding box center [866, 275] width 36 height 36
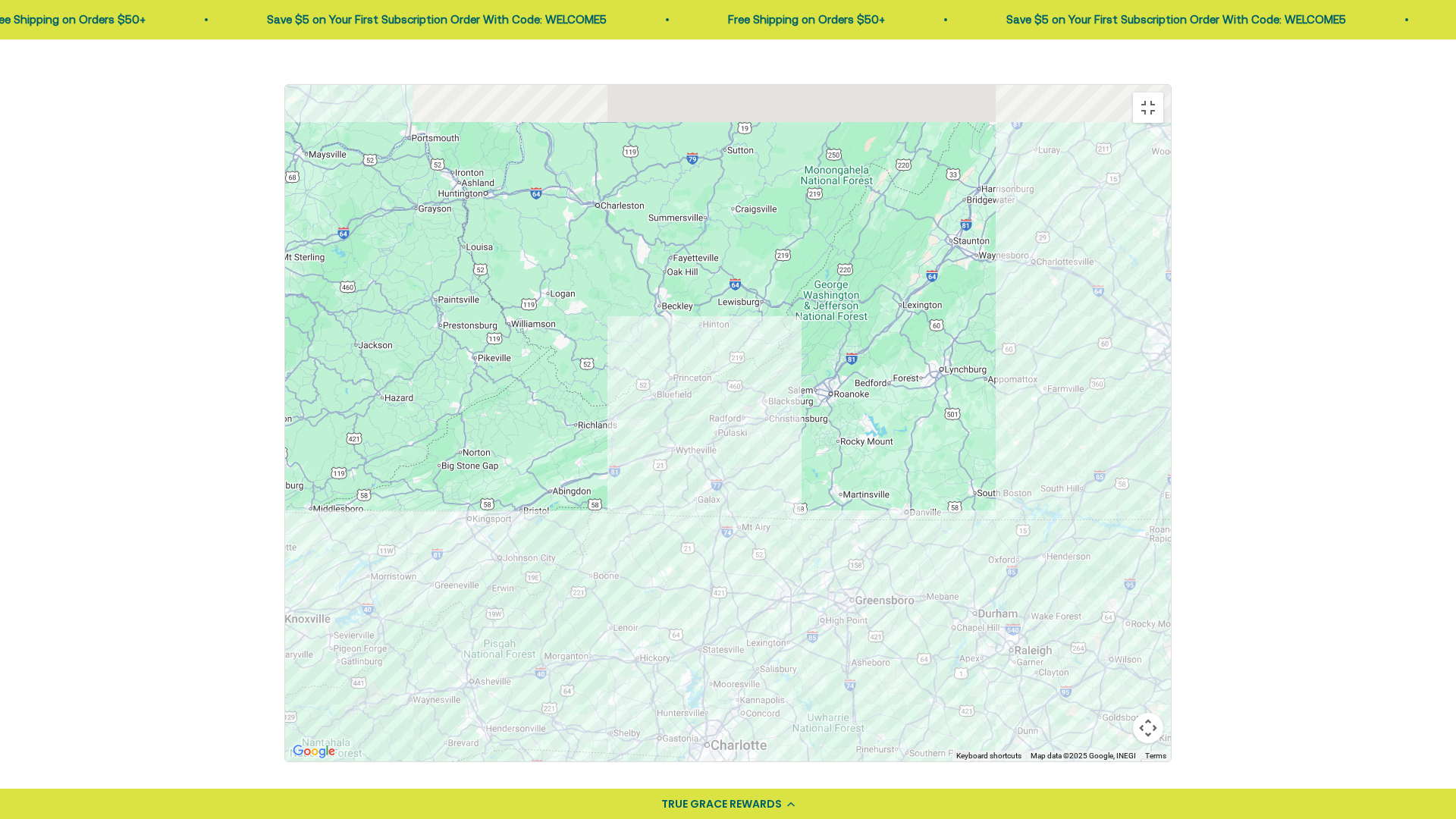
drag, startPoint x: 1283, startPoint y: 326, endPoint x: 661, endPoint y: 682, distance: 716.7
click at [661, 607] on div at bounding box center [728, 422] width 886 height 676
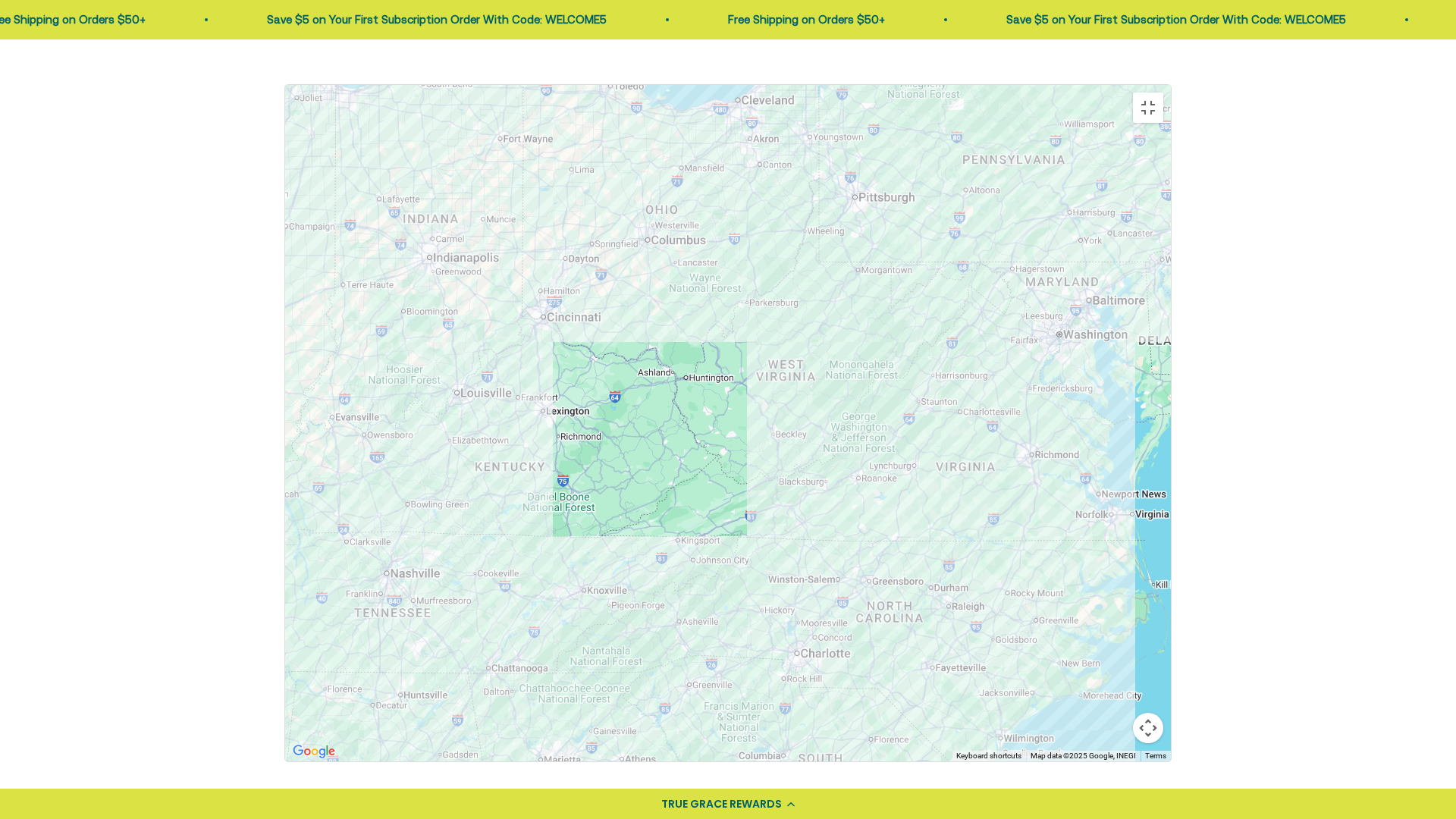
click at [827, 453] on div at bounding box center [728, 422] width 886 height 676
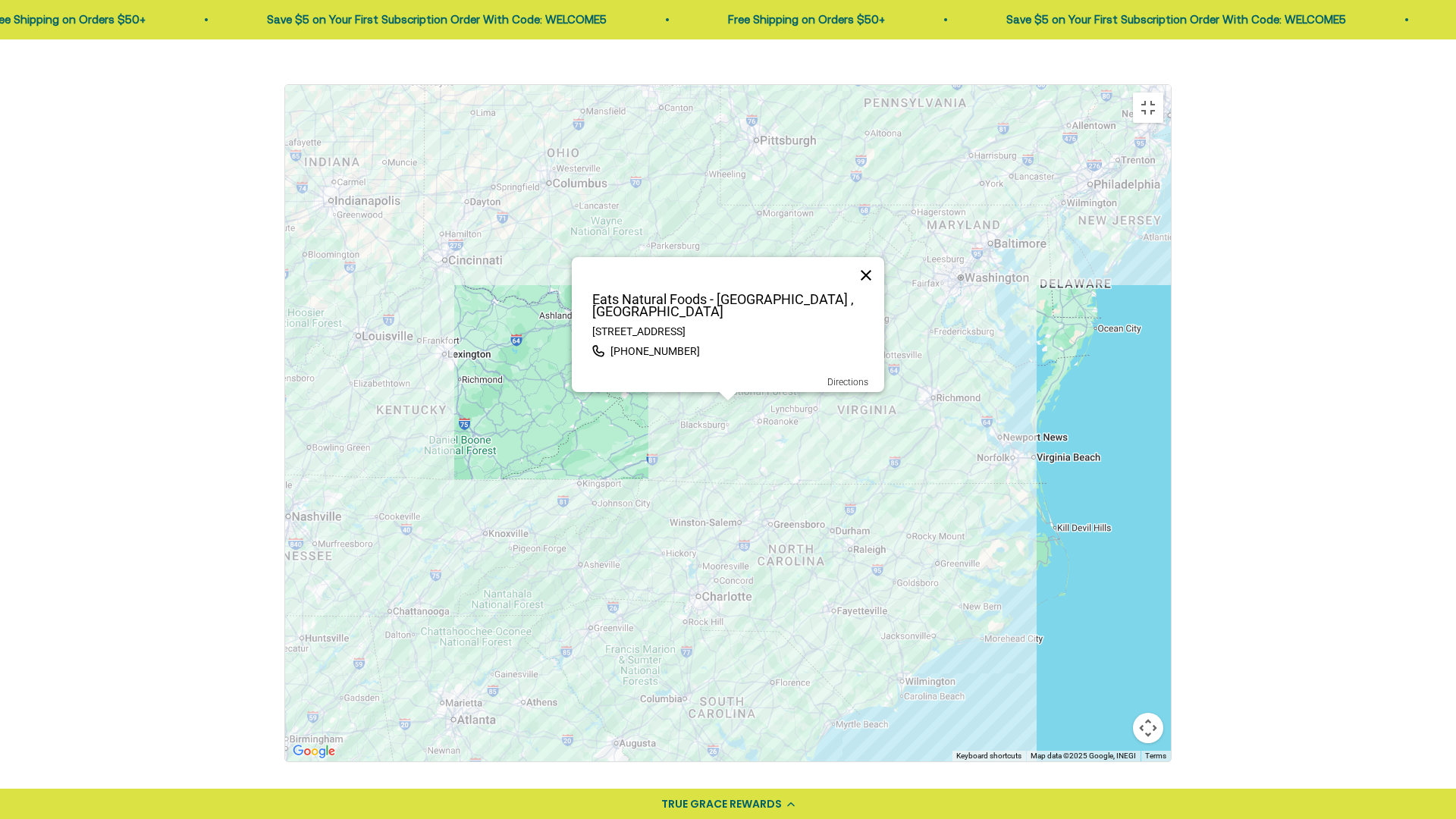
click at [868, 262] on button "Close" at bounding box center [866, 275] width 36 height 36
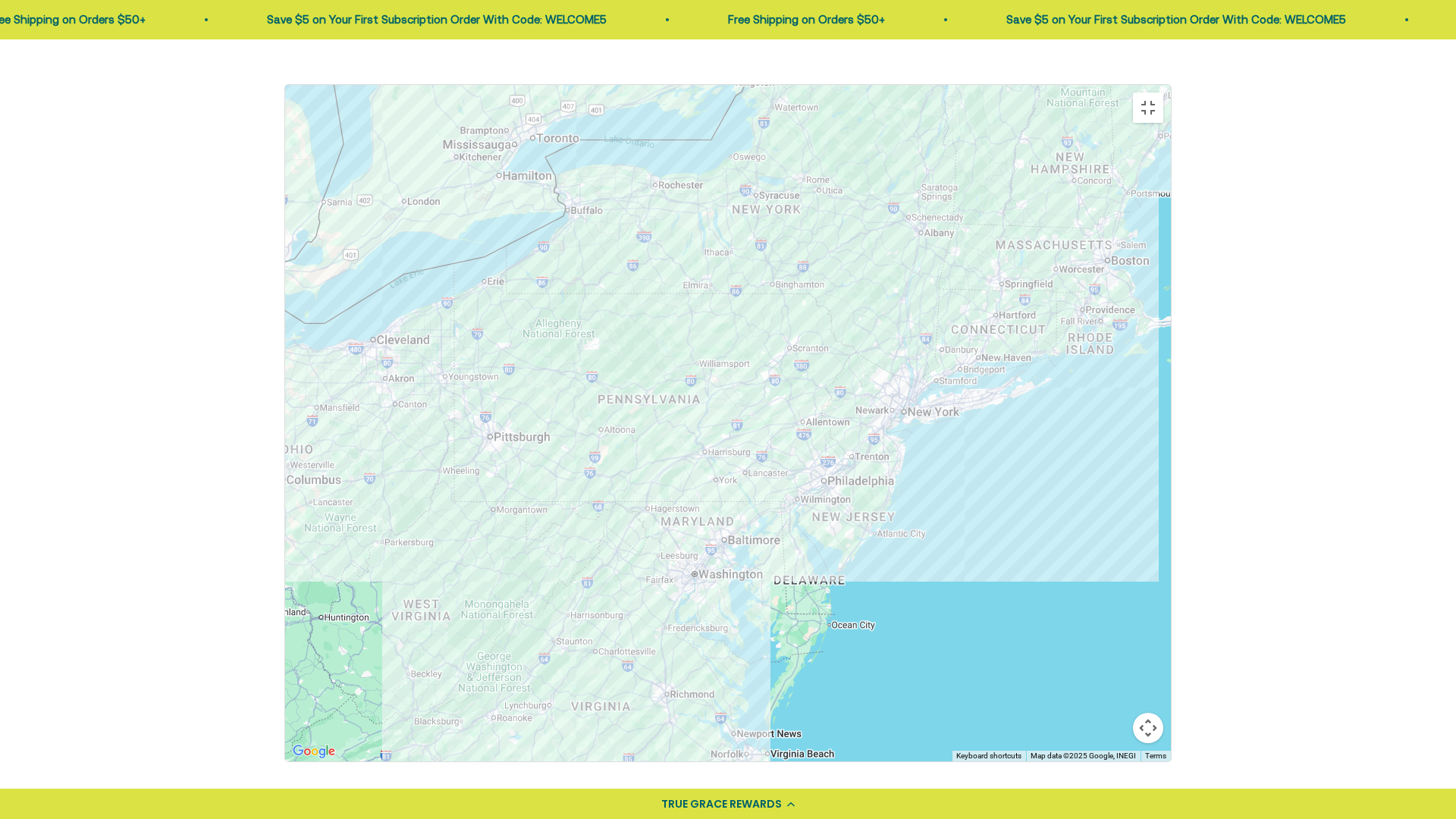
drag, startPoint x: 991, startPoint y: 420, endPoint x: 907, endPoint y: 627, distance: 223.4
click at [730, 607] on div at bounding box center [728, 422] width 886 height 676
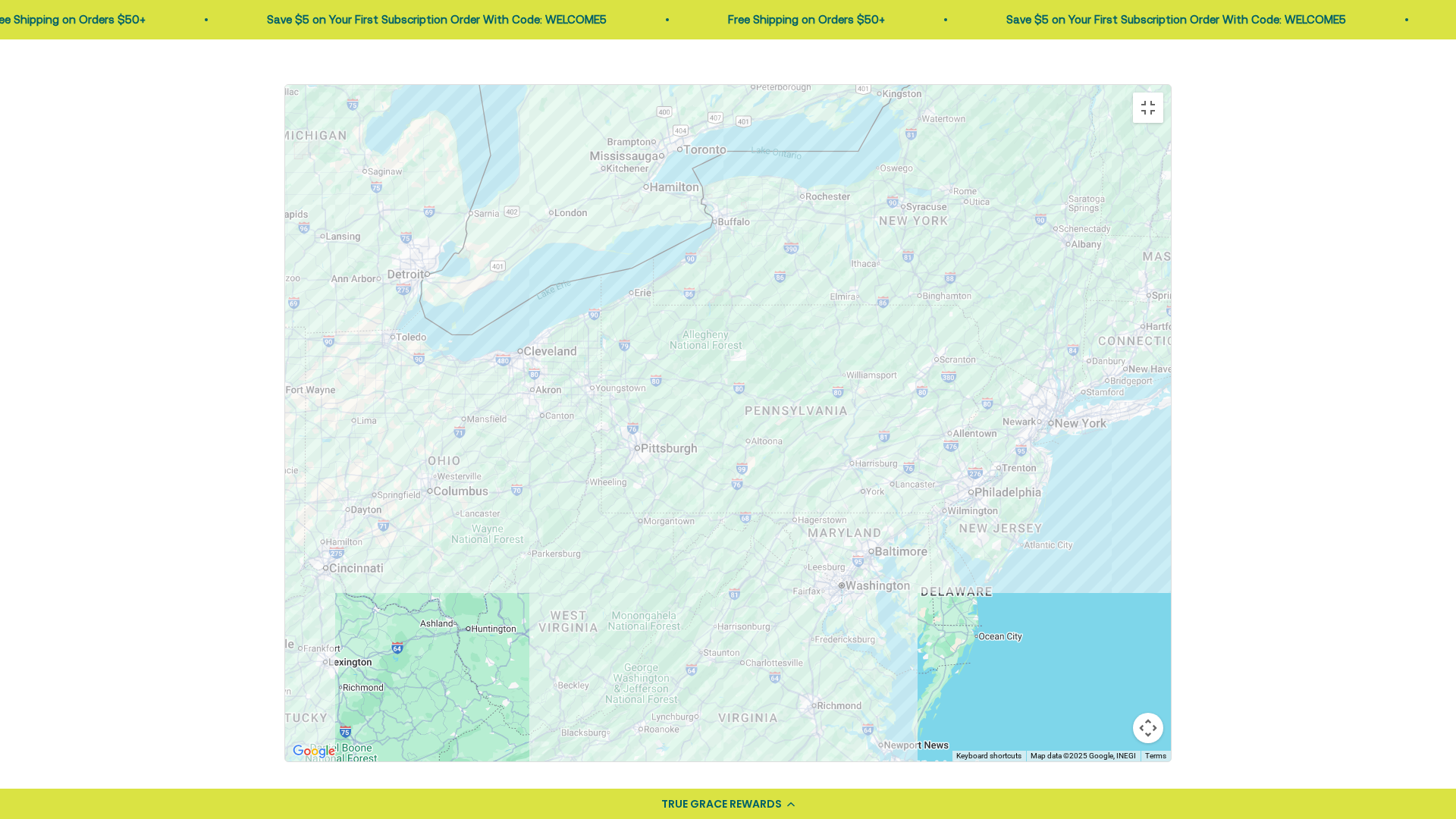
drag, startPoint x: 346, startPoint y: 467, endPoint x: 499, endPoint y: 479, distance: 153.5
click at [499, 479] on div at bounding box center [728, 422] width 886 height 676
click at [328, 433] on div at bounding box center [728, 422] width 886 height 676
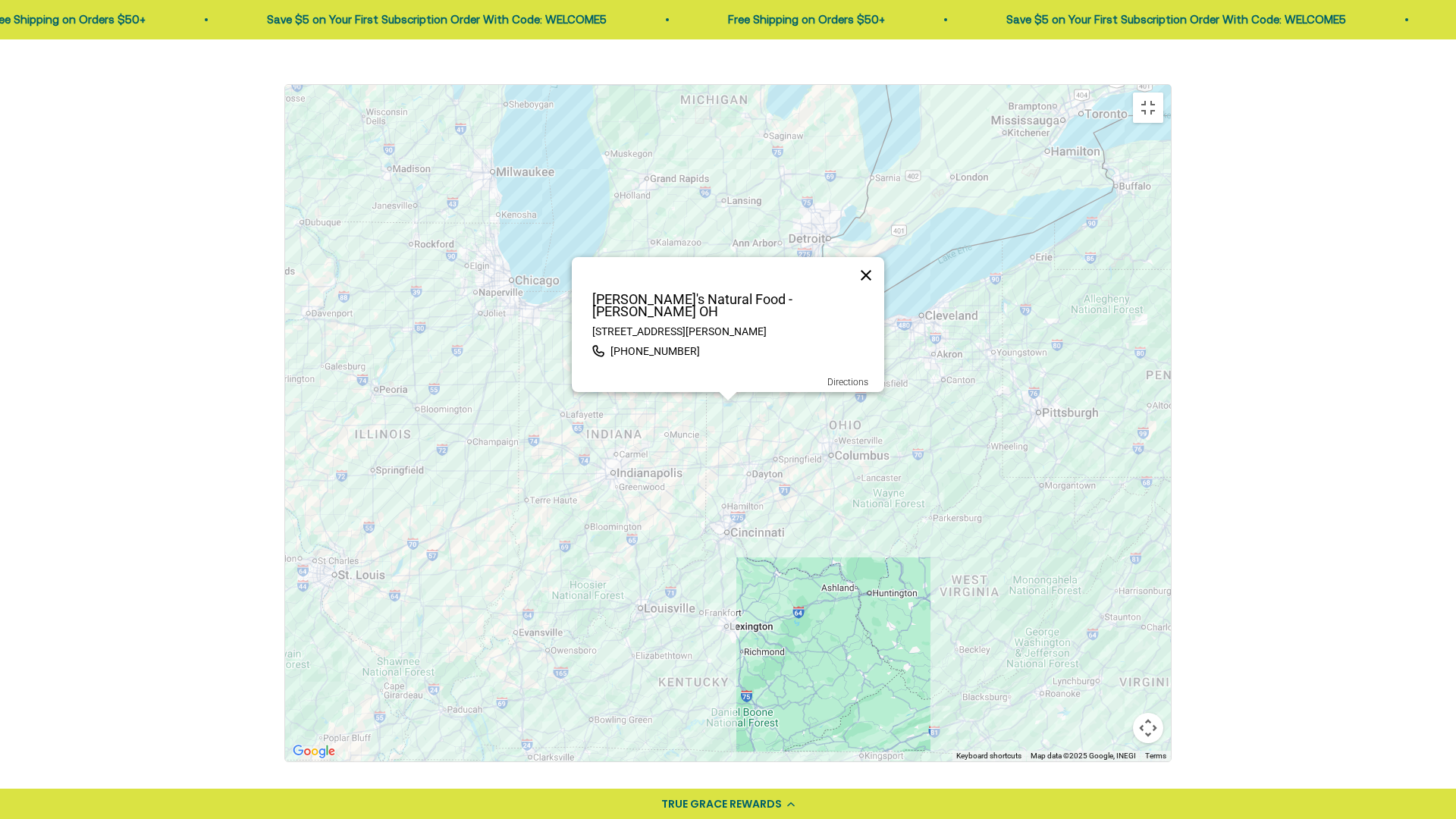
click at [868, 274] on button "Close" at bounding box center [866, 275] width 36 height 36
